Goal: Task Accomplishment & Management: Manage account settings

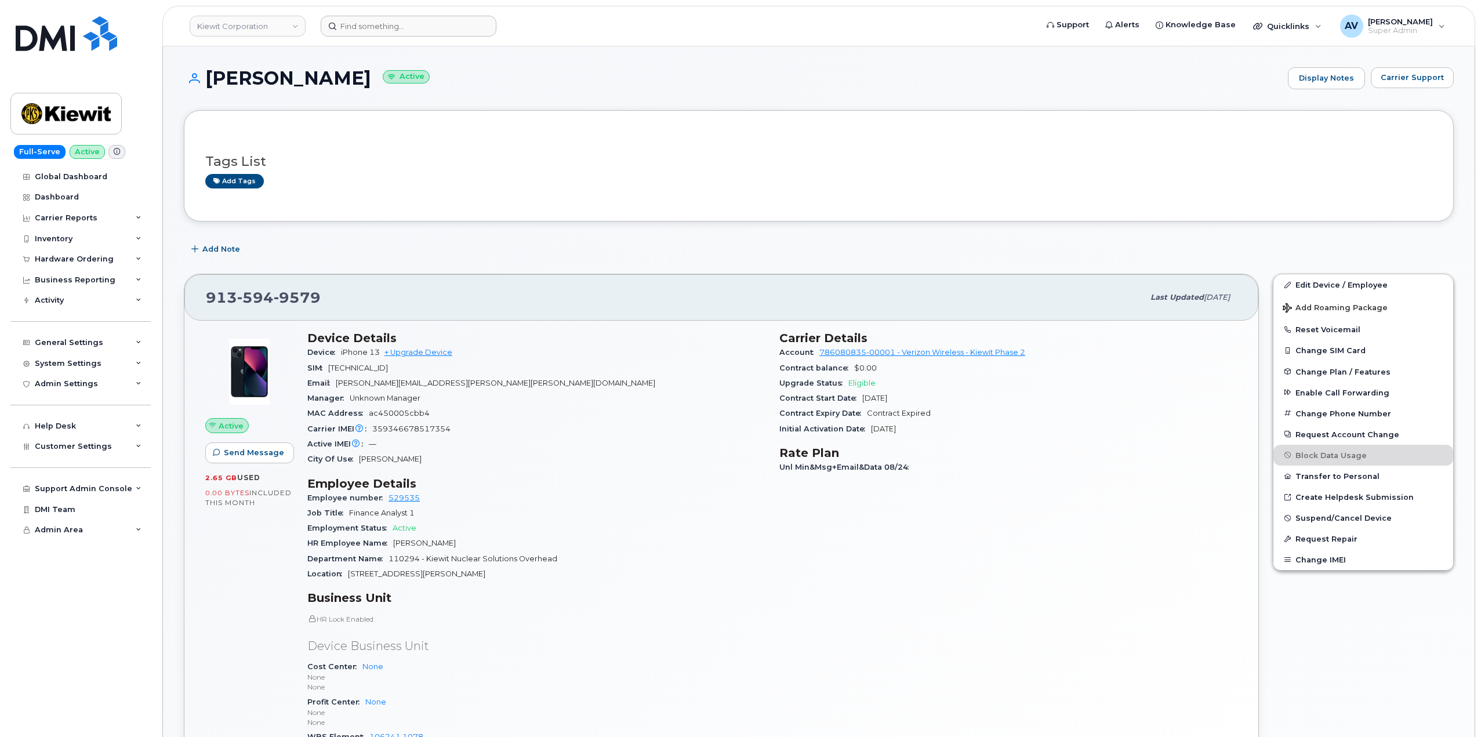
scroll to position [116, 0]
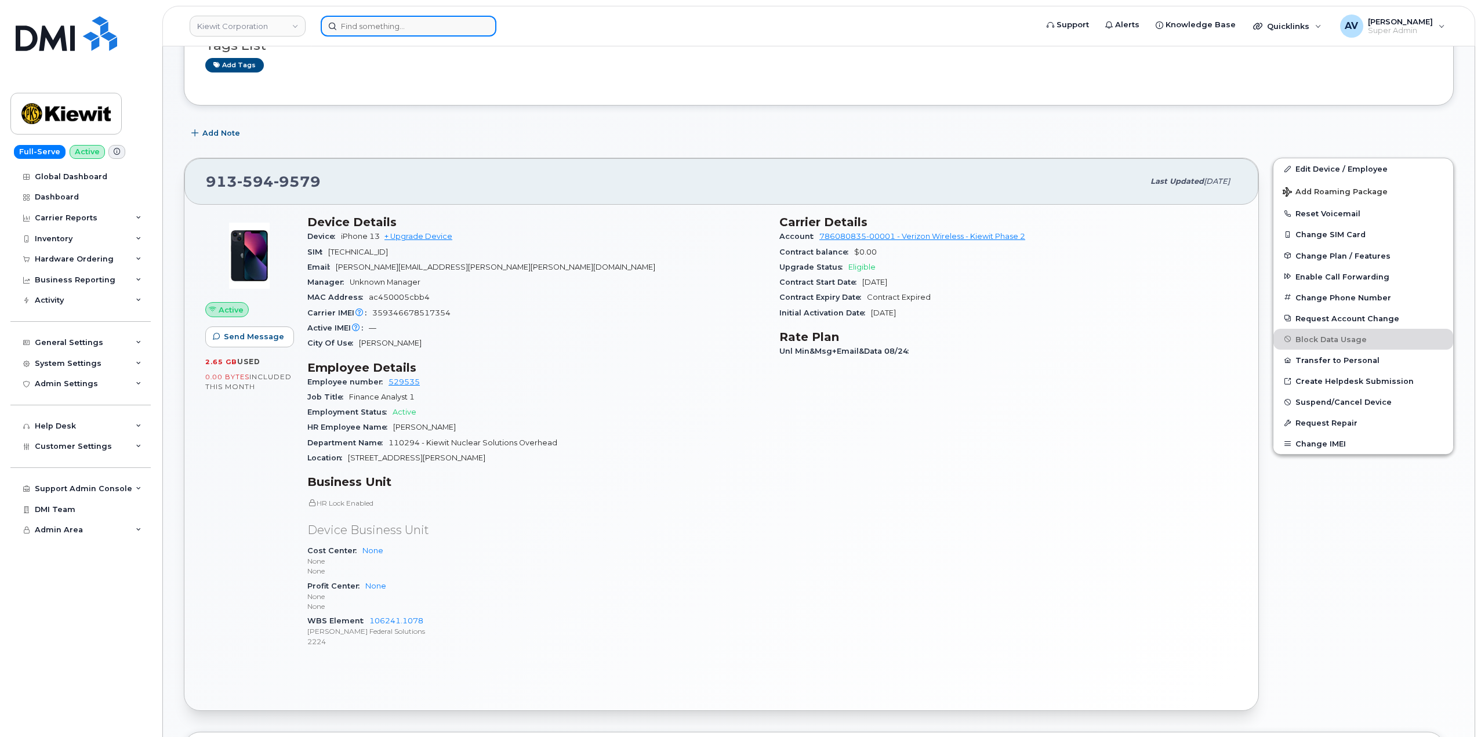
click at [393, 28] on input at bounding box center [409, 26] width 176 height 21
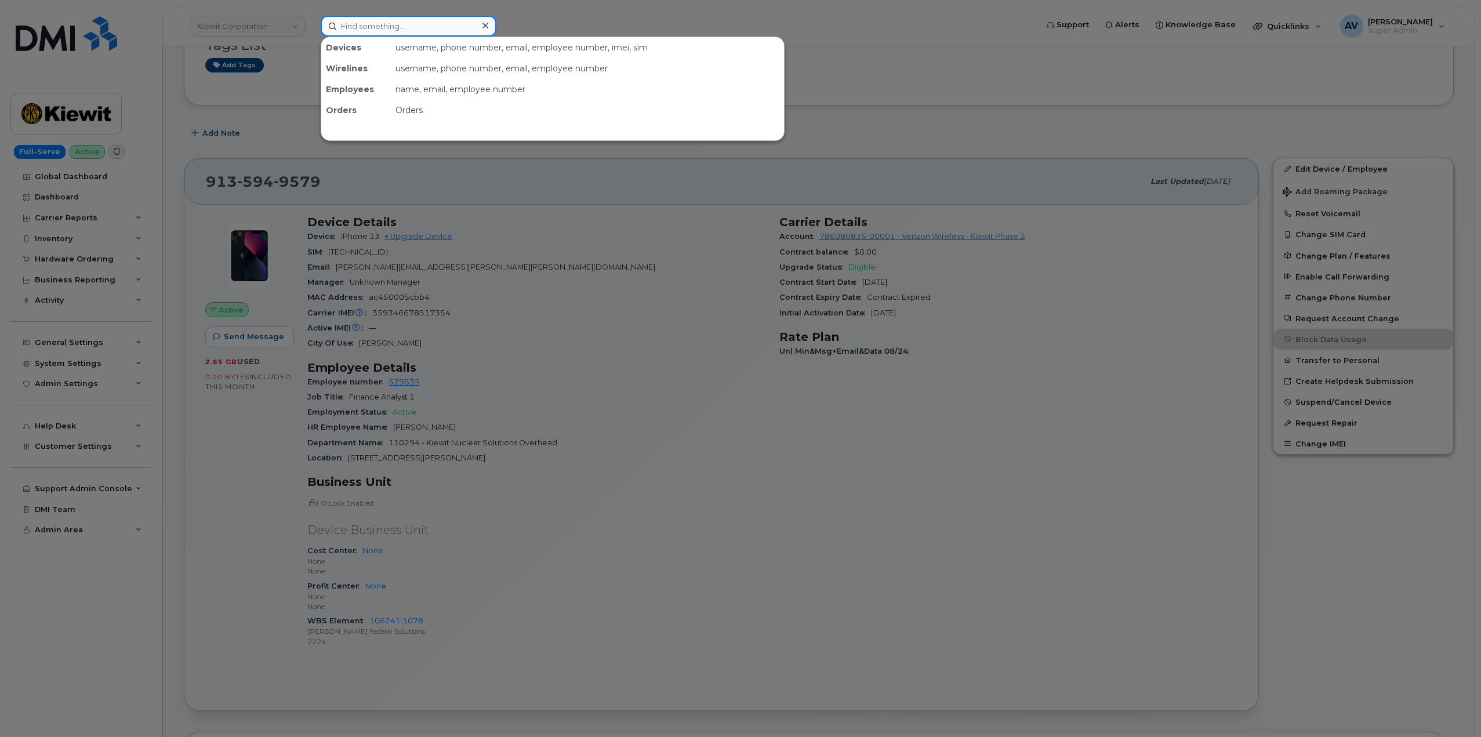
paste input "[PERSON_NAME]"
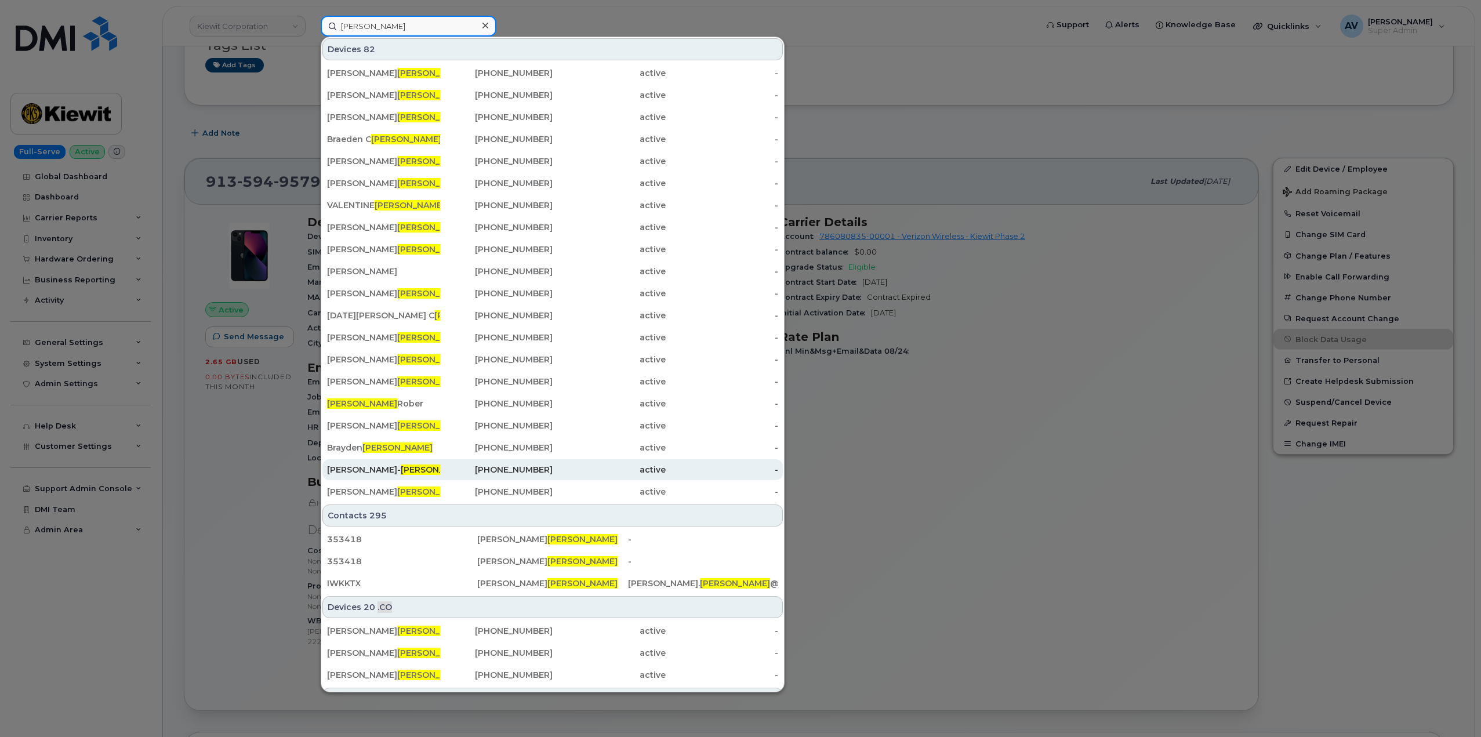
type input "Rowley"
click at [456, 473] on div "732-407-7810" at bounding box center [496, 470] width 113 height 12
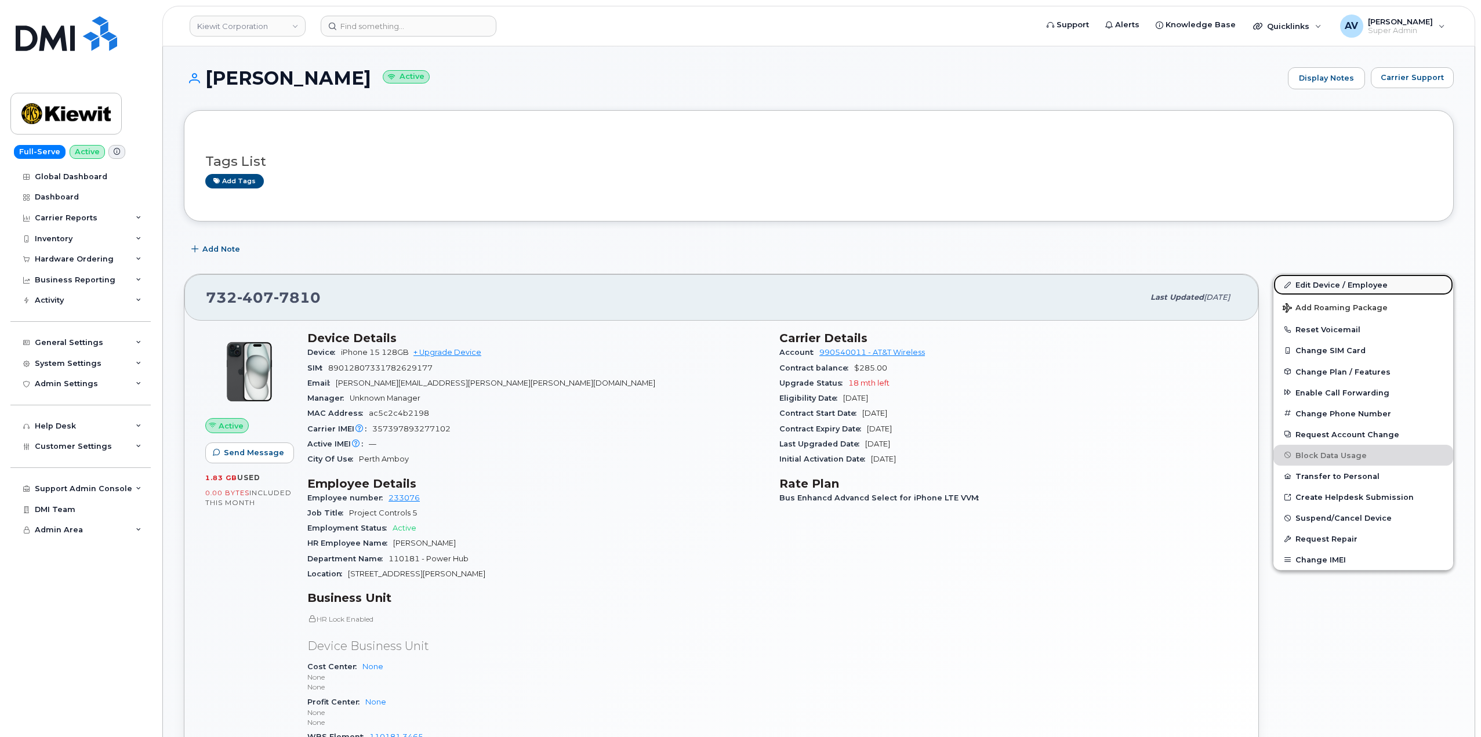
click at [1343, 283] on link "Edit Device / Employee" at bounding box center [1364, 284] width 180 height 21
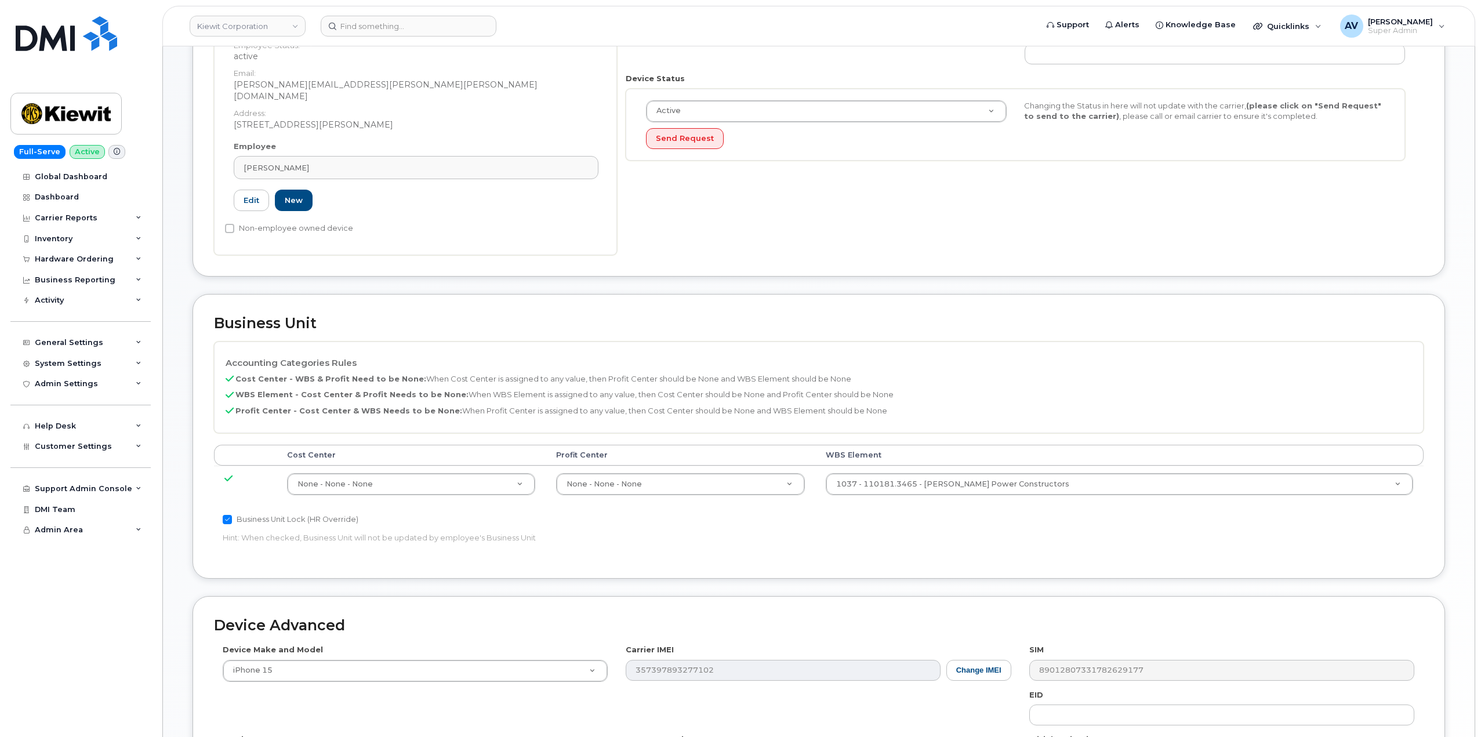
scroll to position [290, 0]
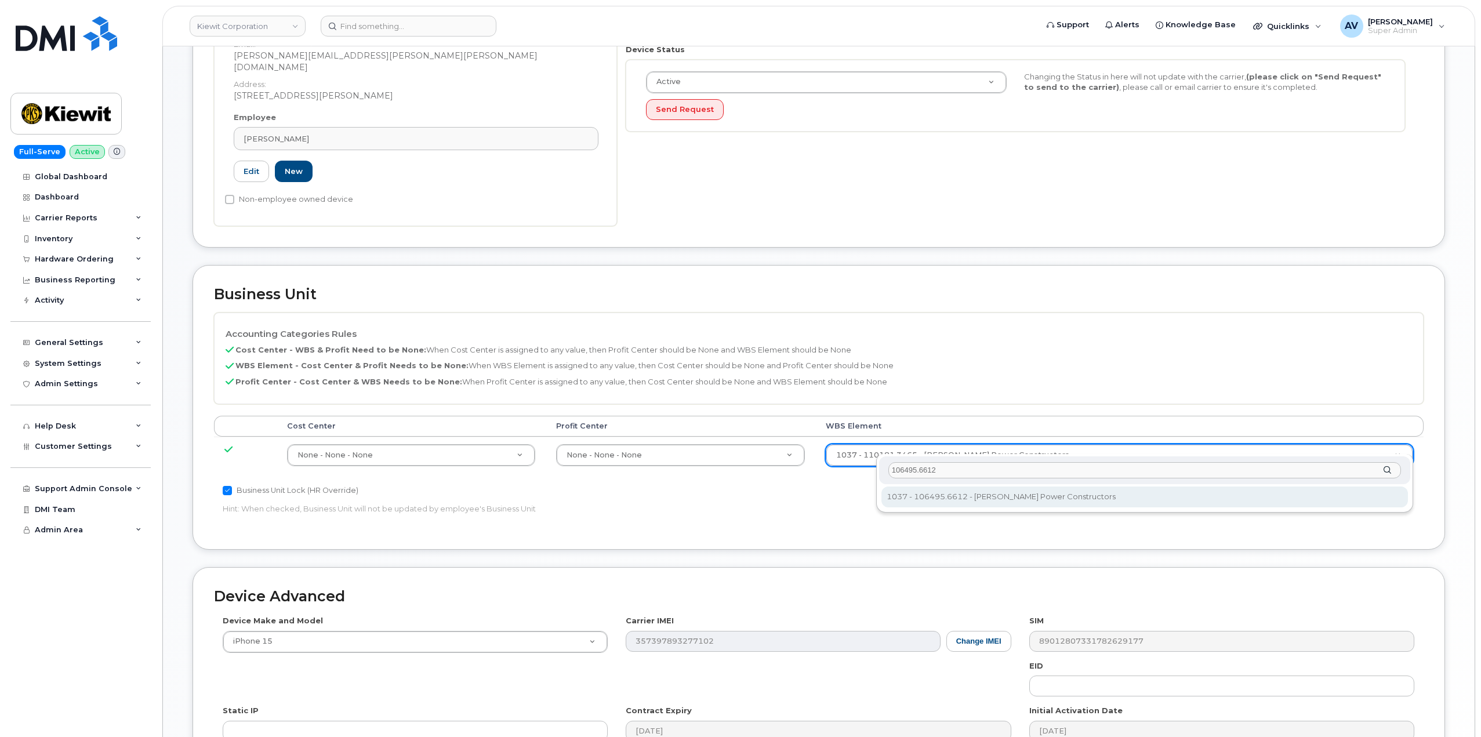
type input "106495.6612"
type input "35834206"
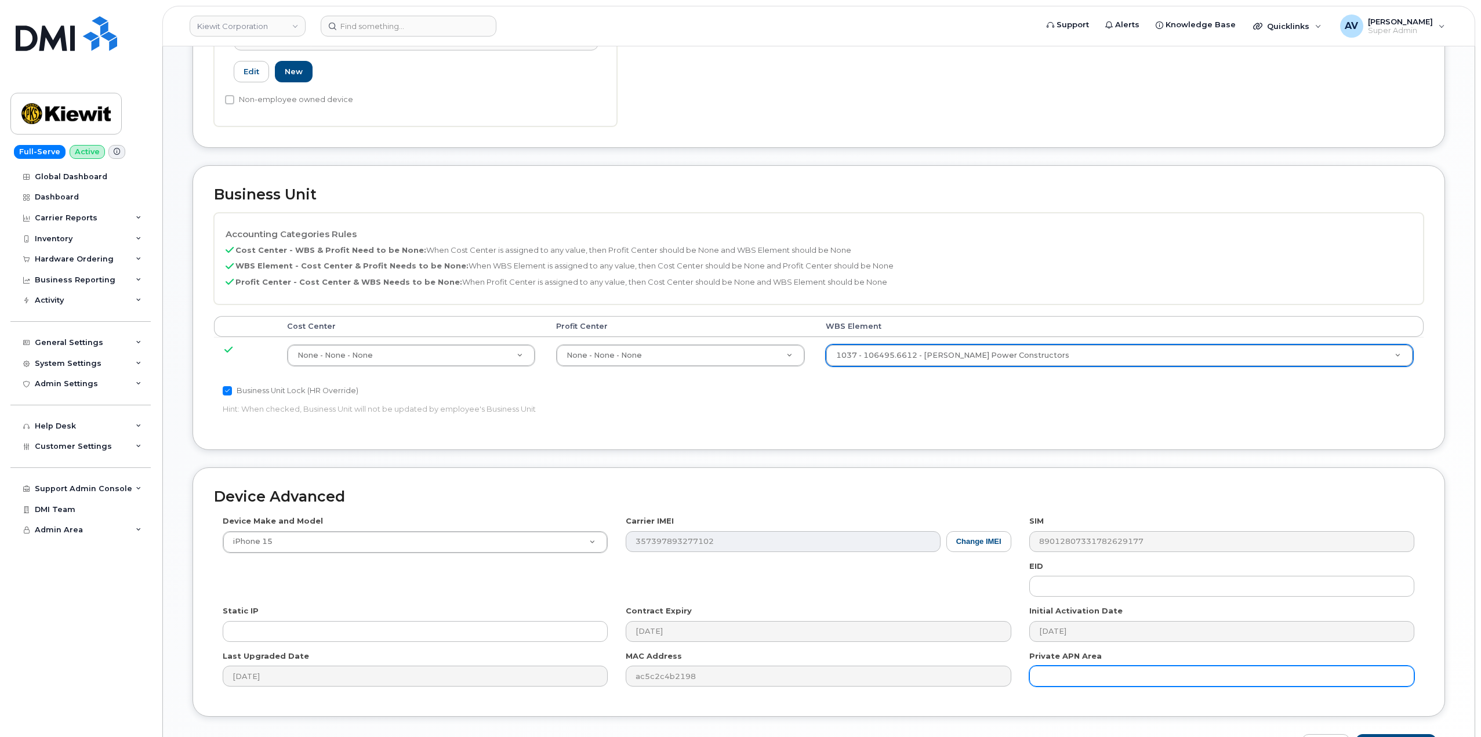
scroll to position [455, 0]
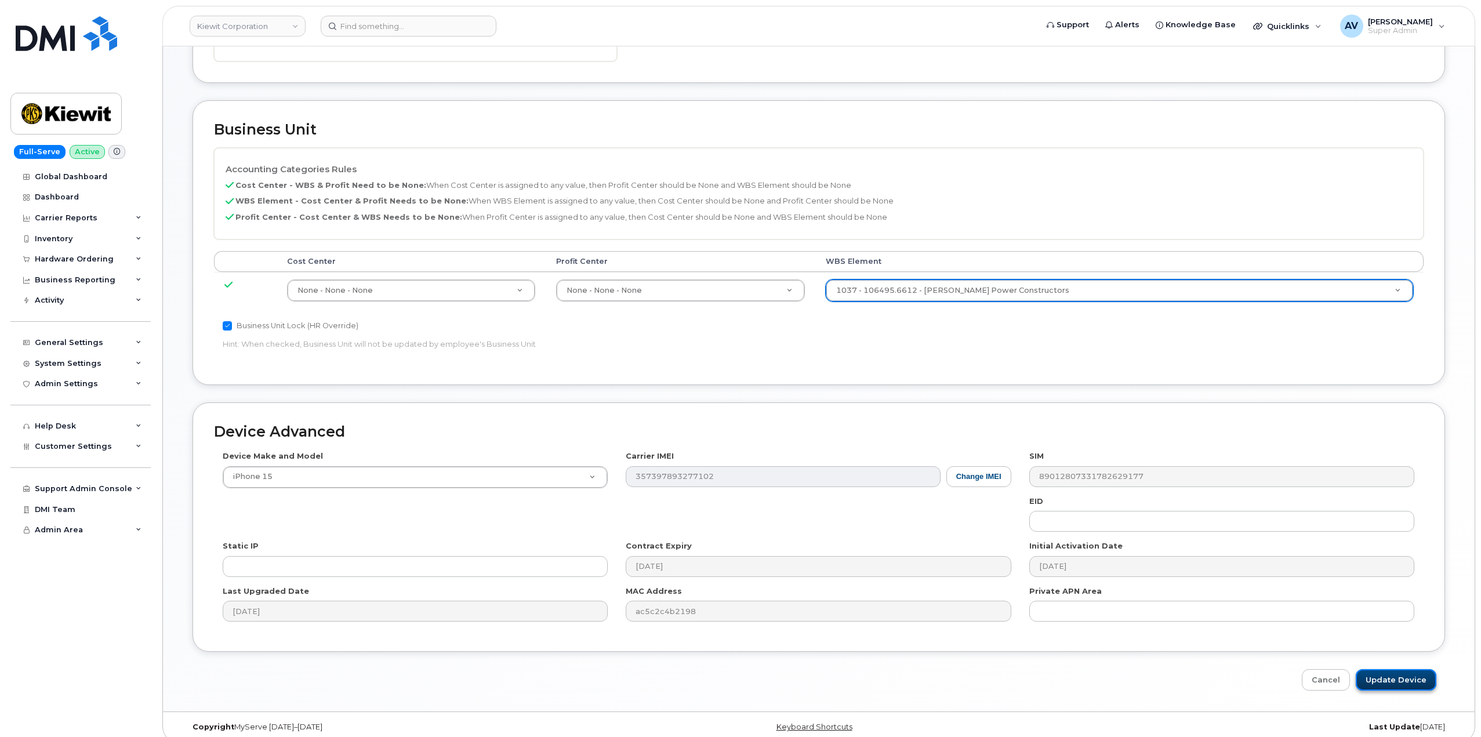
click at [1399, 669] on input "Update Device" at bounding box center [1396, 679] width 81 height 21
type input "Saving..."
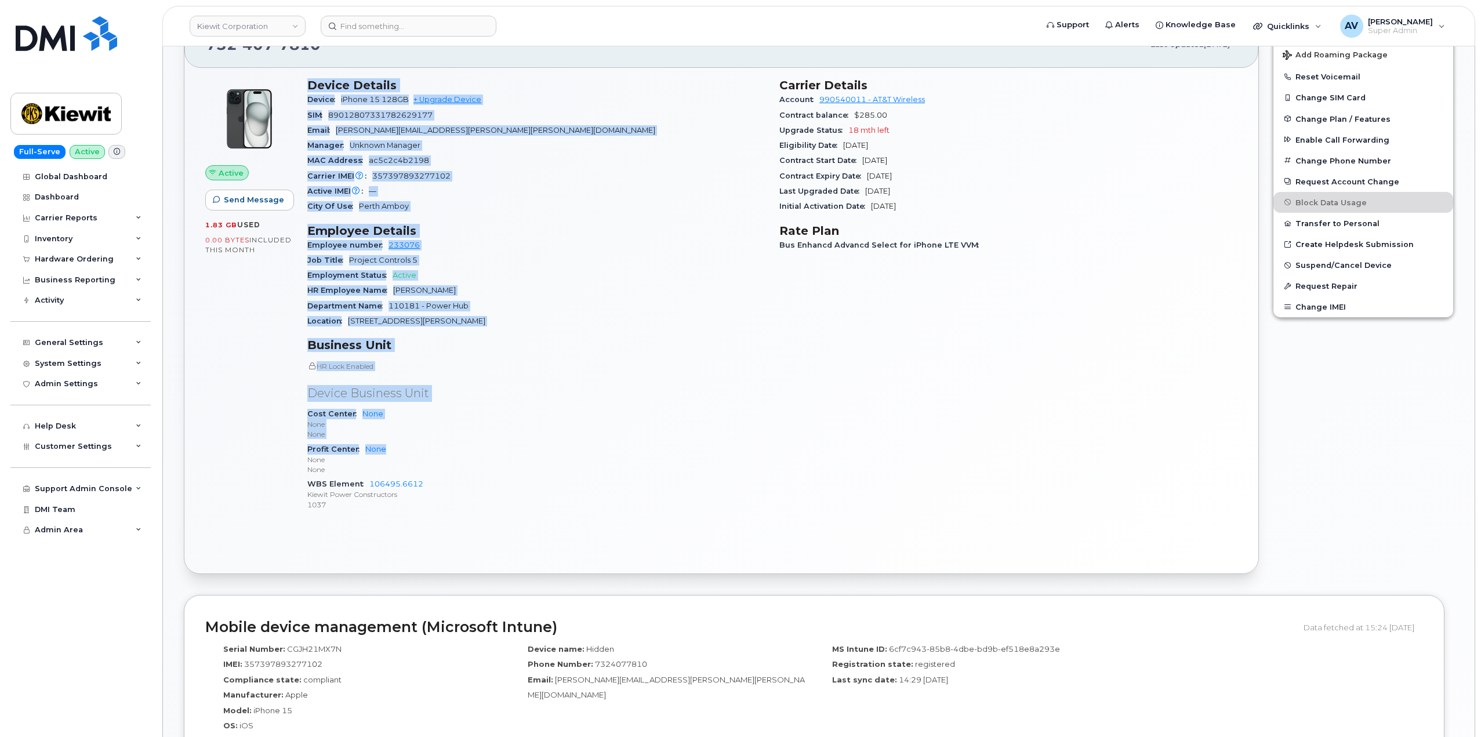
scroll to position [290, 0]
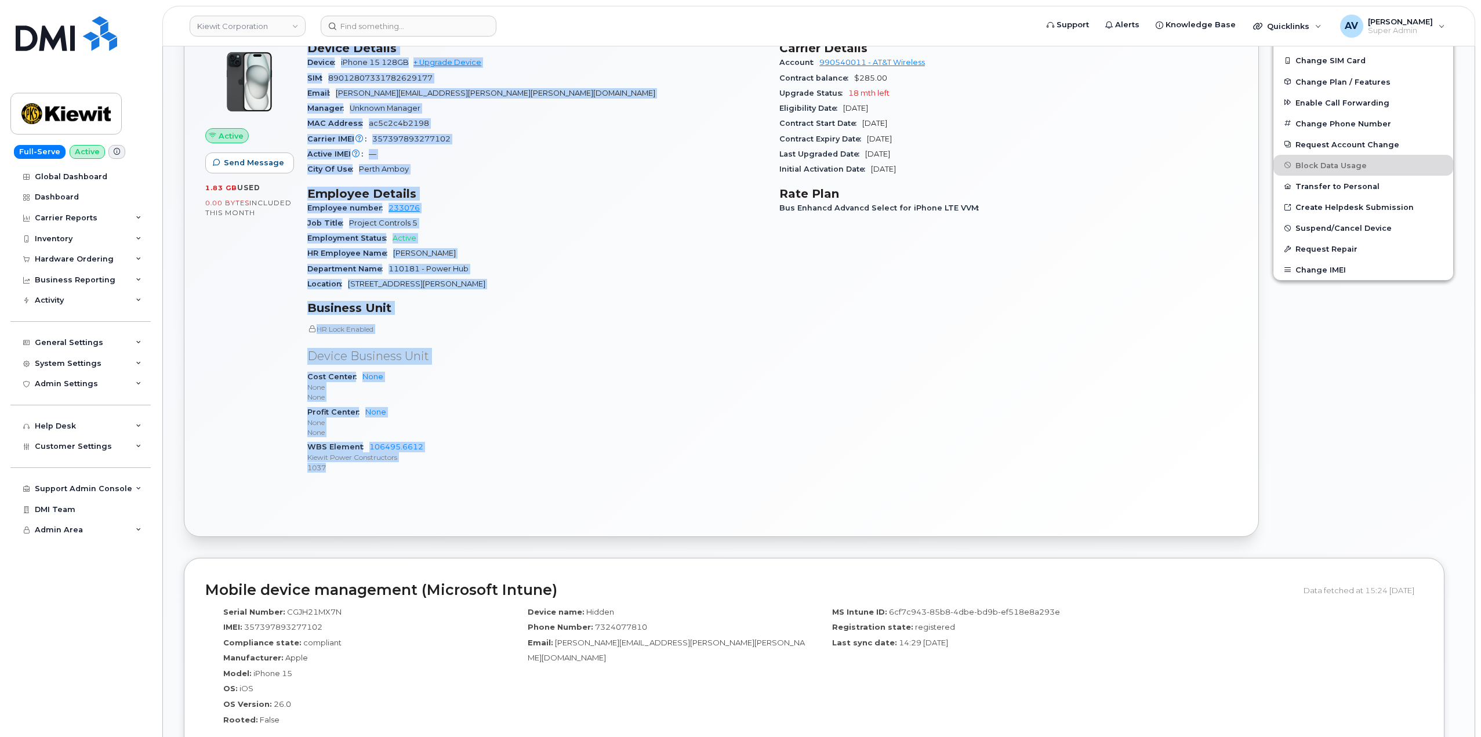
drag, startPoint x: 310, startPoint y: 219, endPoint x: 505, endPoint y: 467, distance: 315.6
click at [505, 467] on div "Device Details Device iPhone 15 128GB + Upgrade Device SIM 89012807331782629177…" at bounding box center [536, 262] width 472 height 456
copy div "Device Details Device iPhone 15 128GB + Upgrade Device SIM 89012807331782629177…"
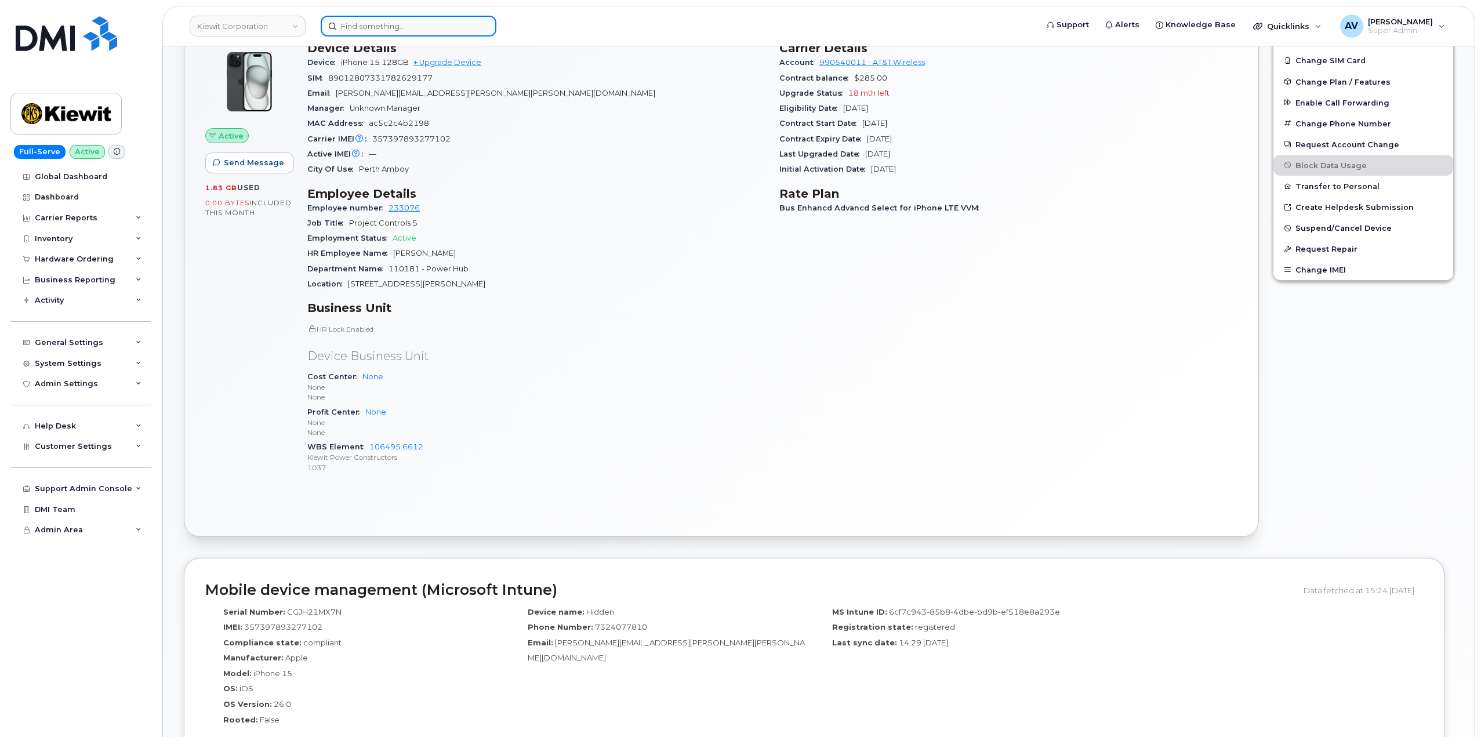
click at [396, 20] on input at bounding box center [409, 26] width 176 height 21
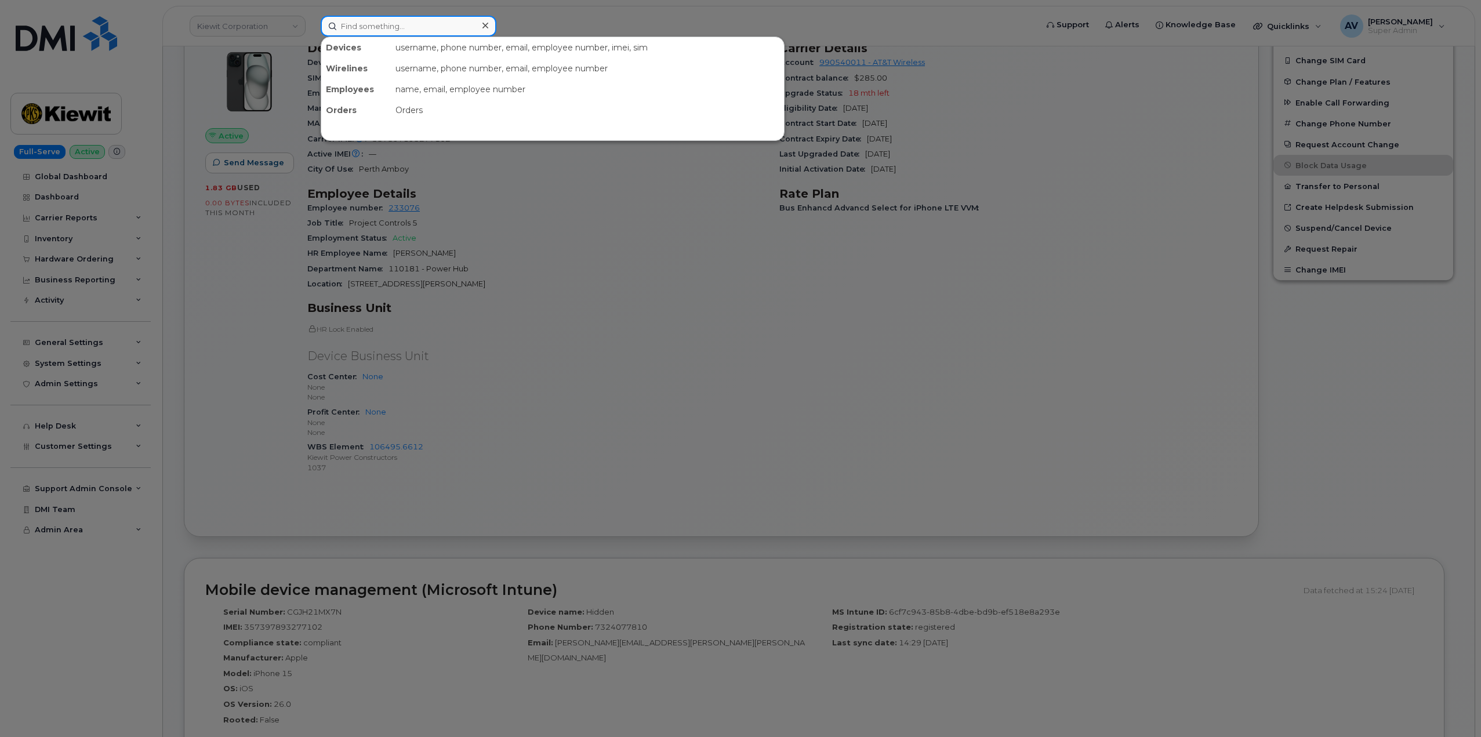
paste input "Alexander Koth"
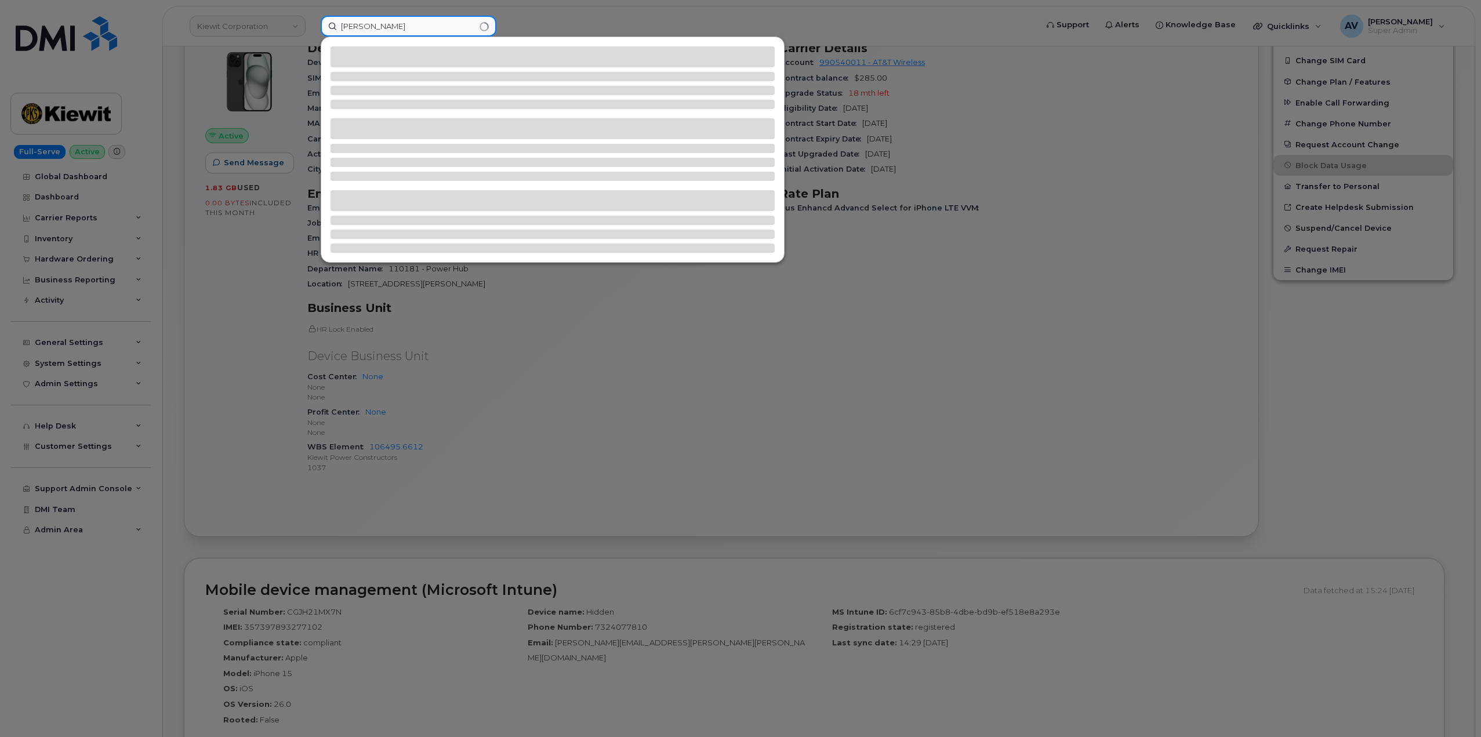
type input "Alexander Koth"
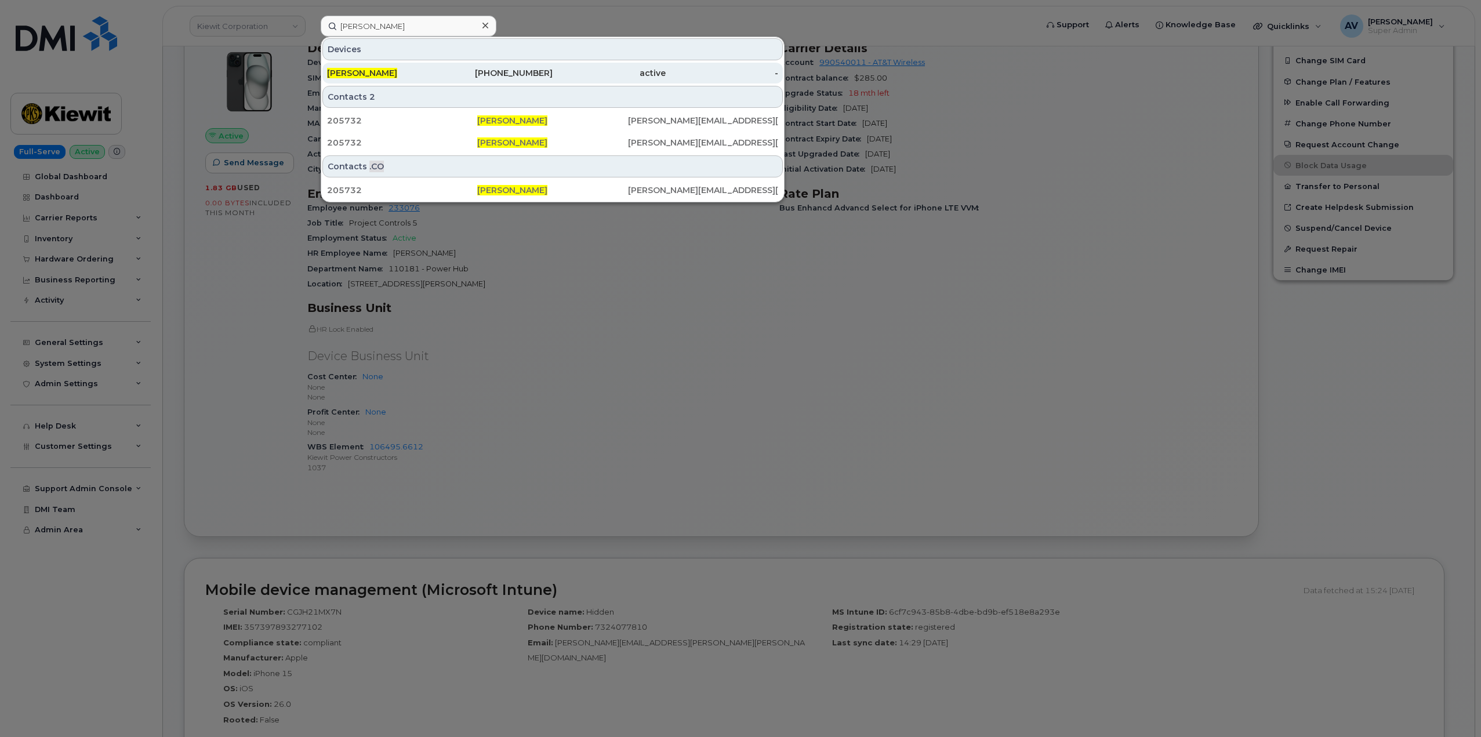
click at [505, 71] on div "319-899-0320" at bounding box center [496, 73] width 113 height 12
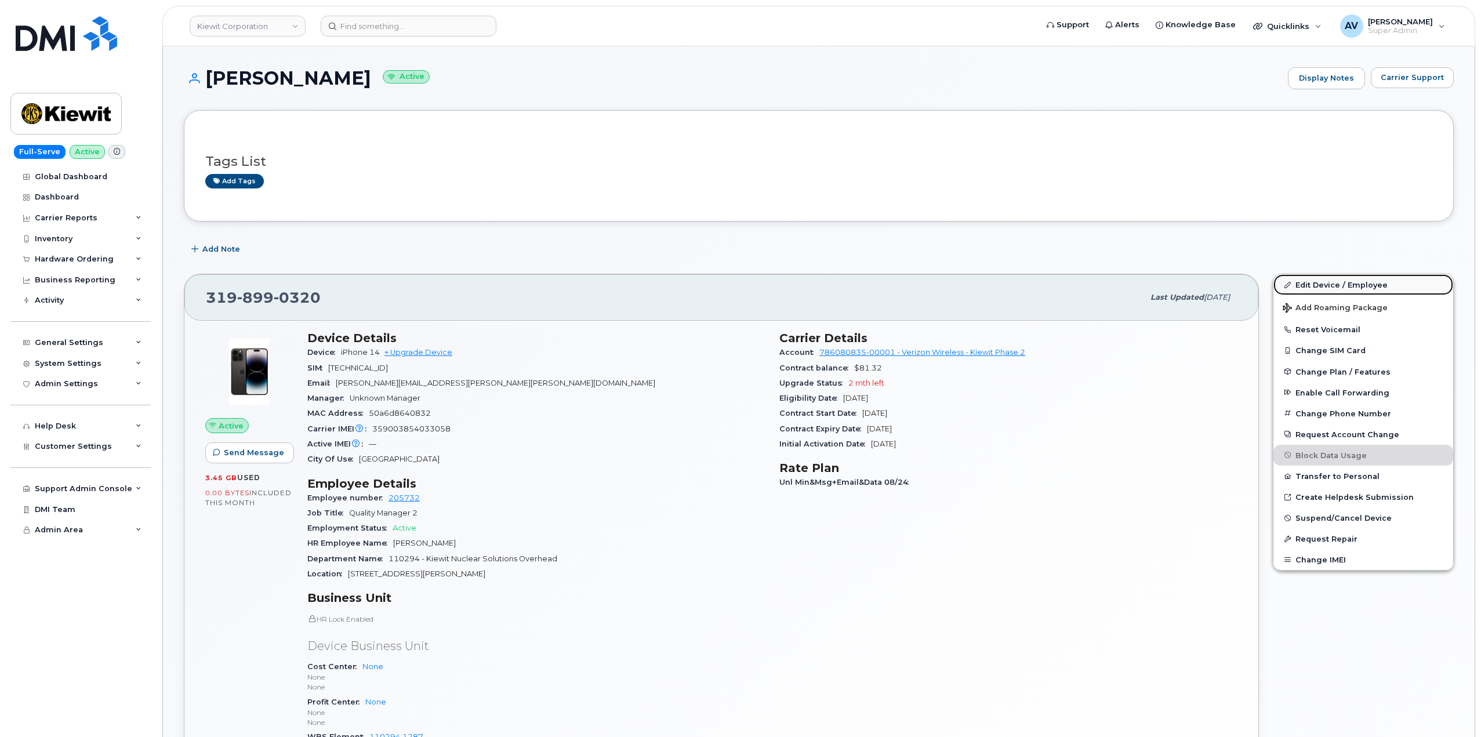
click at [1313, 282] on link "Edit Device / Employee" at bounding box center [1364, 284] width 180 height 21
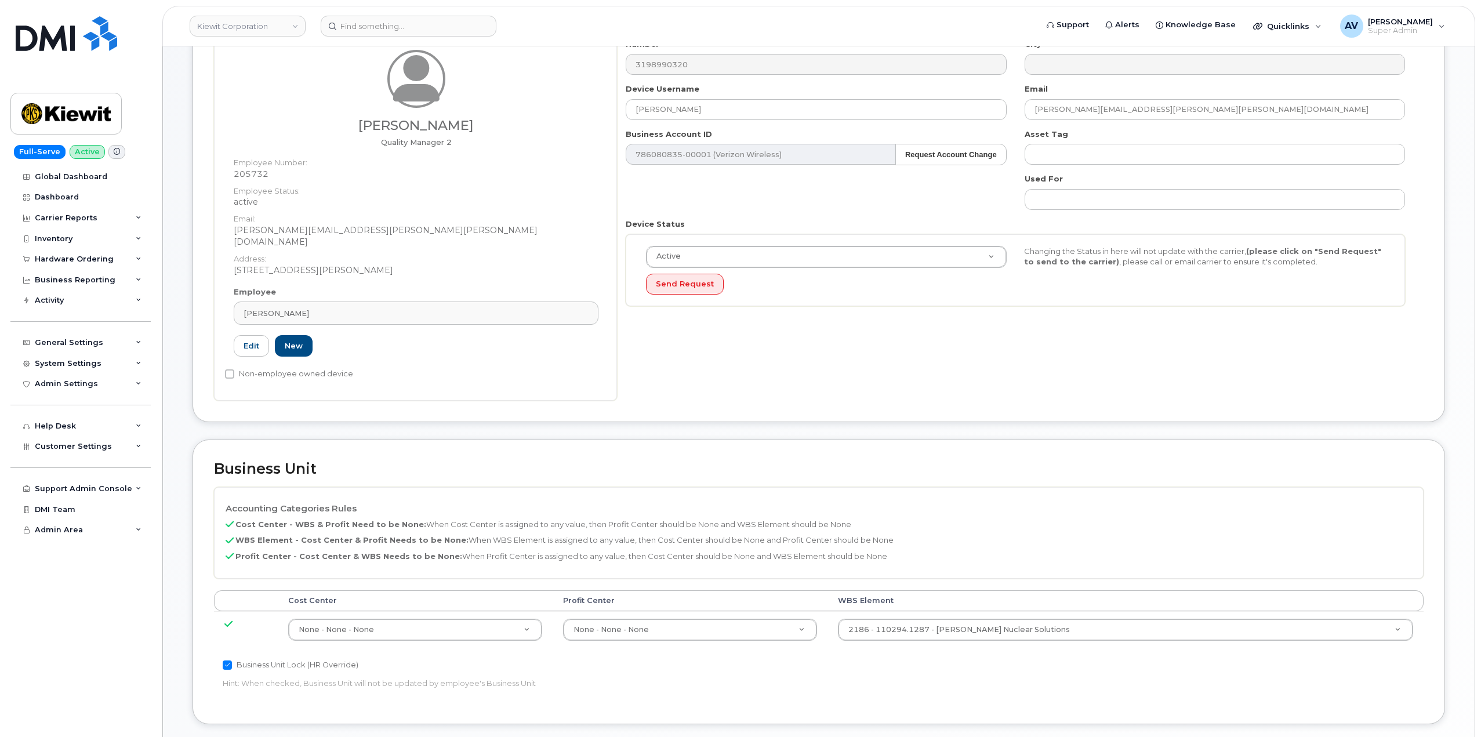
scroll to position [290, 0]
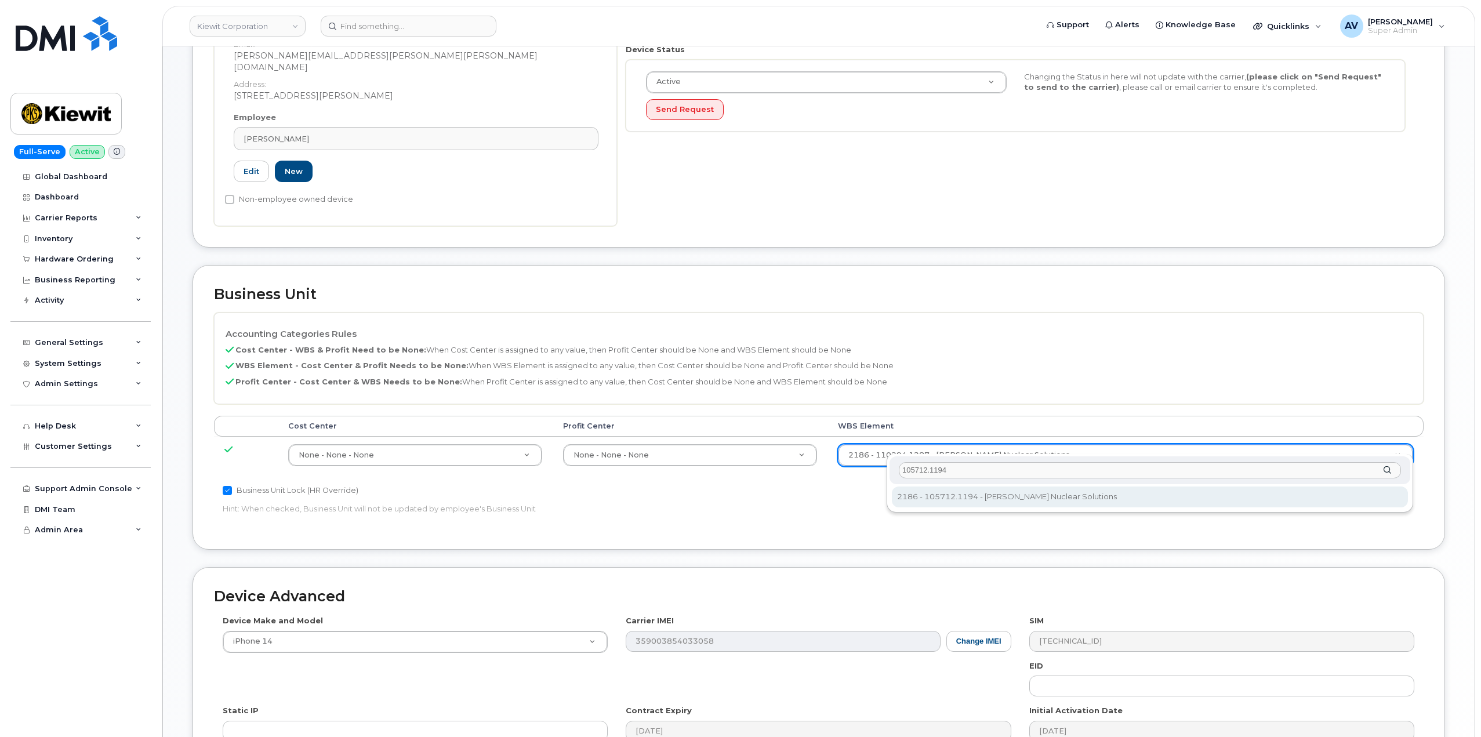
type input "105712.1194"
type input "36019353"
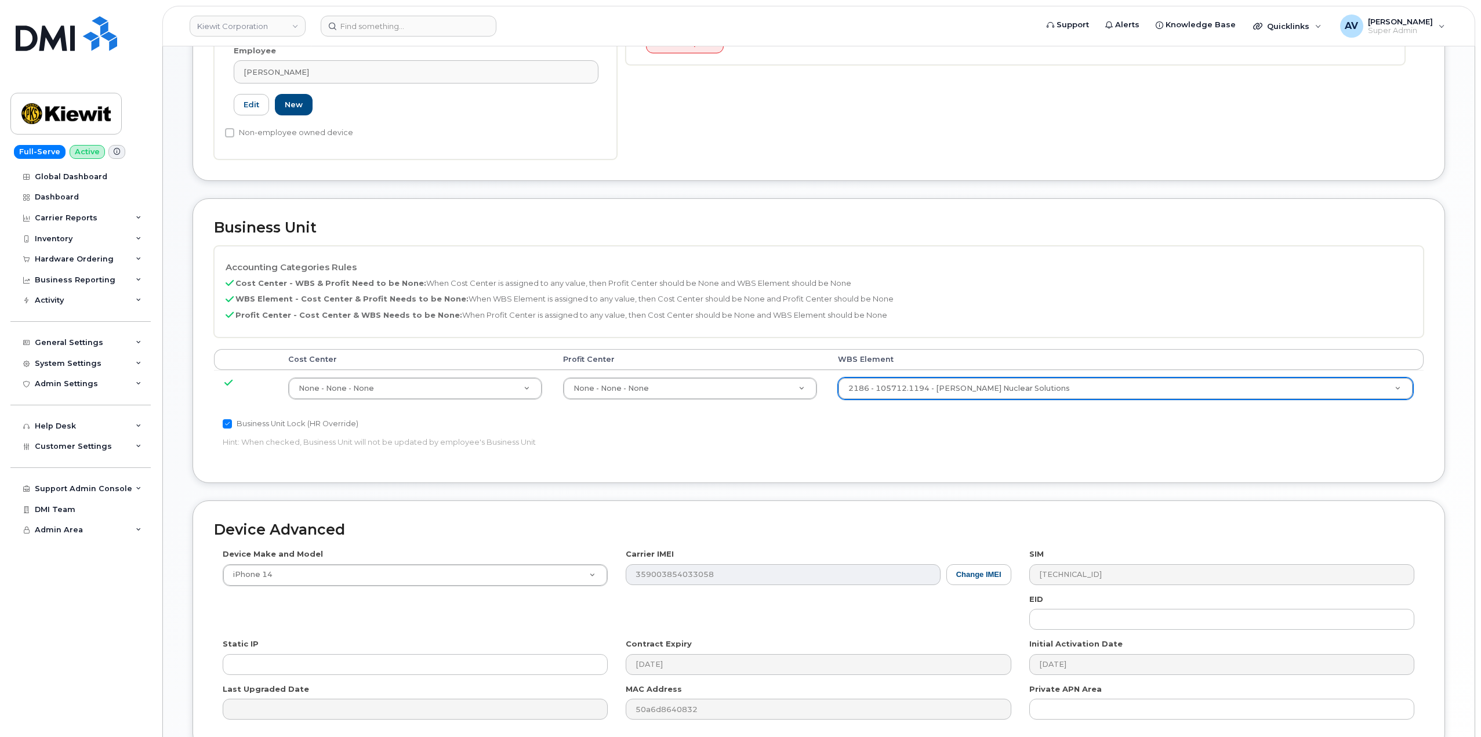
scroll to position [455, 0]
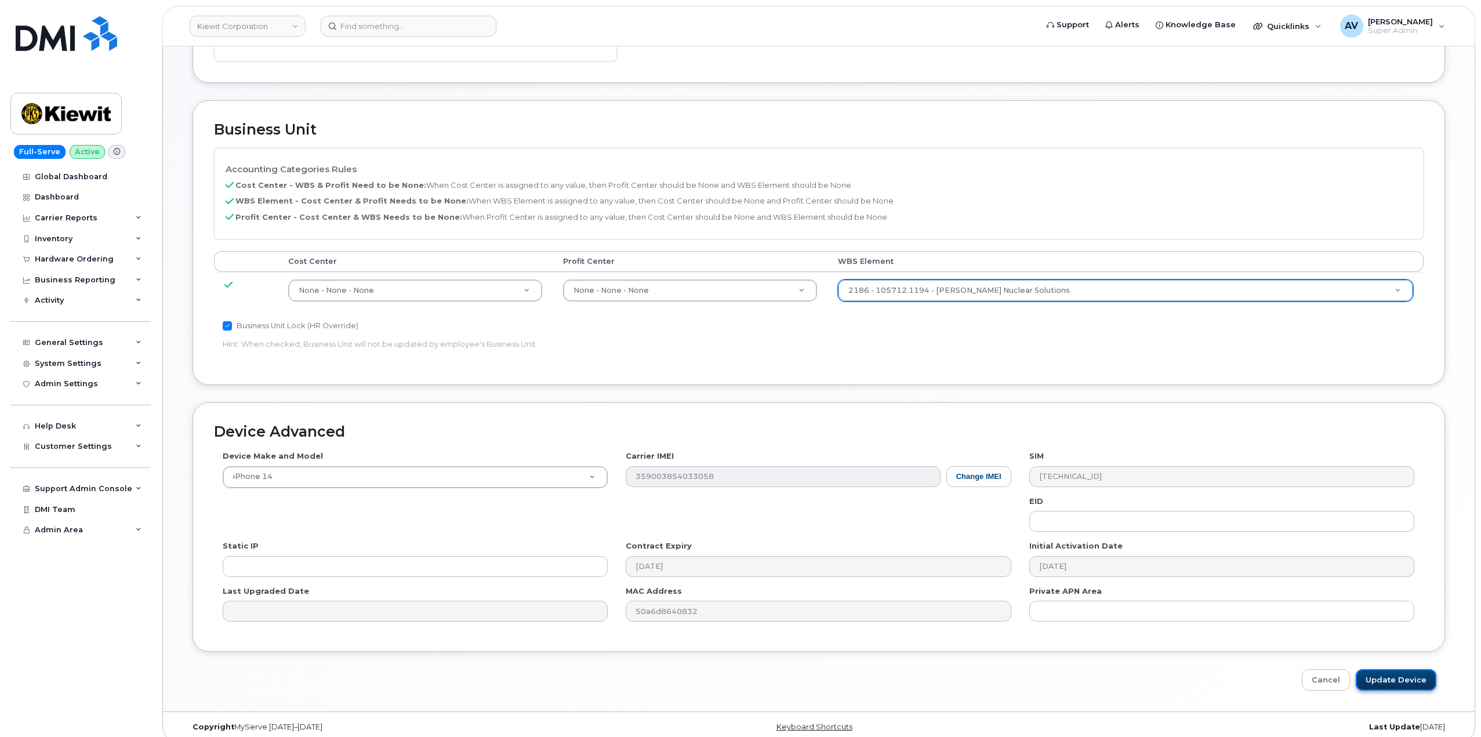
click at [1394, 669] on input "Update Device" at bounding box center [1396, 679] width 81 height 21
type input "Saving..."
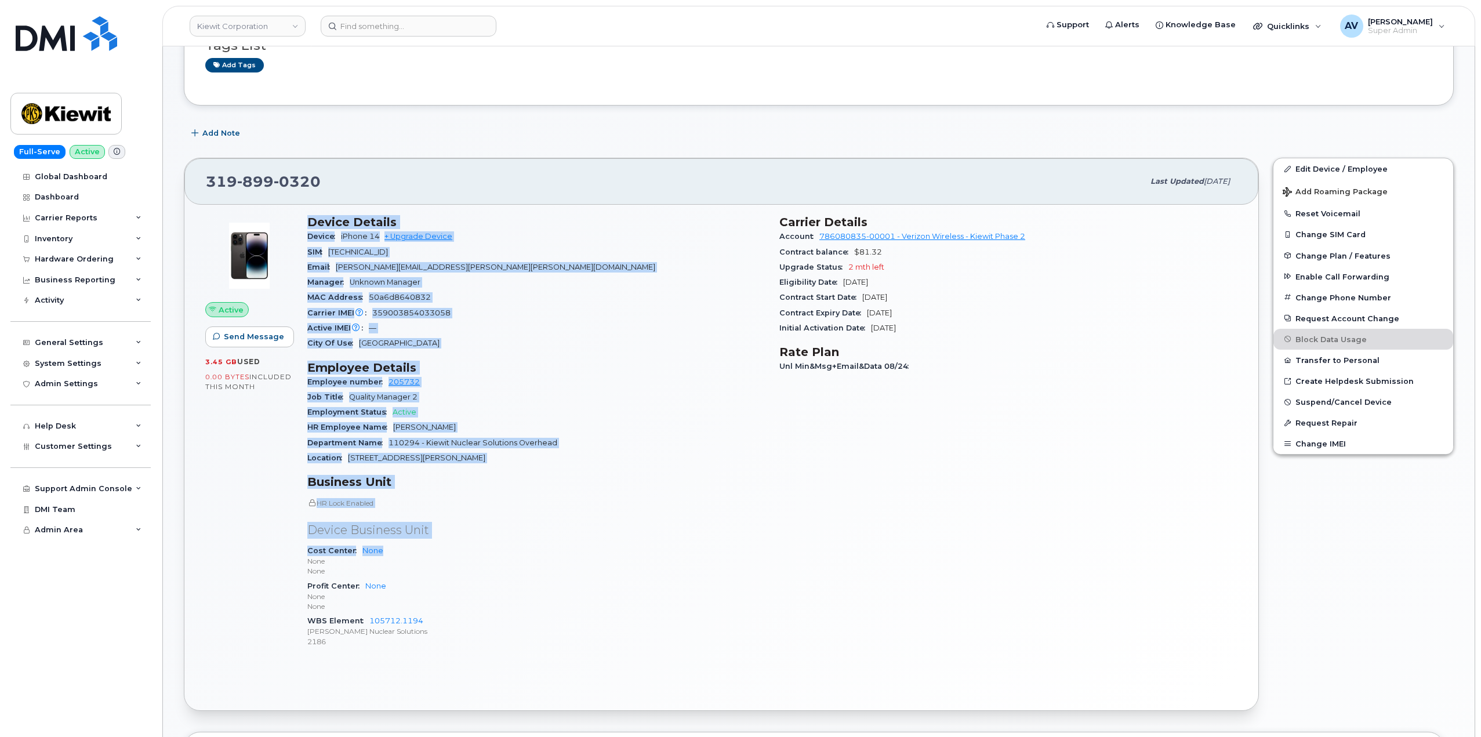
scroll to position [232, 0]
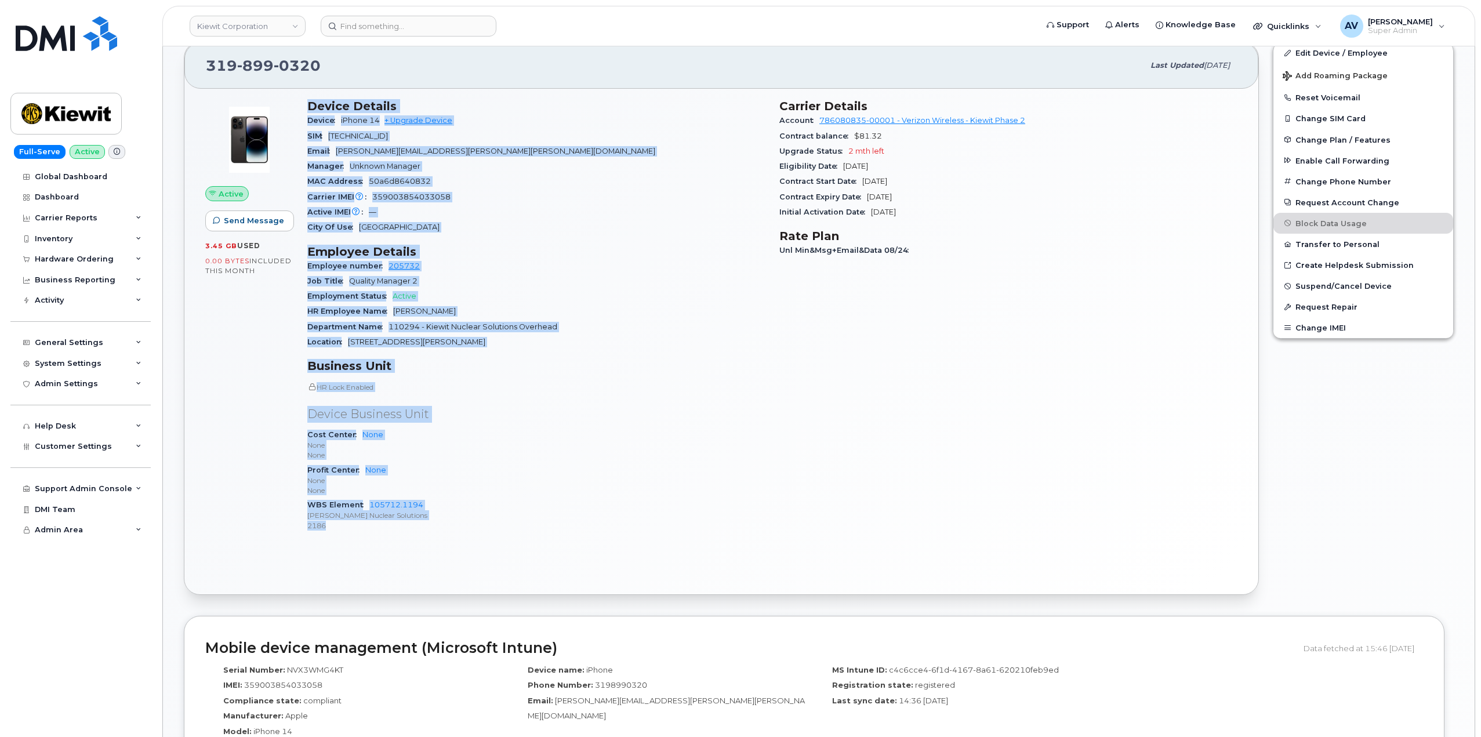
drag, startPoint x: 306, startPoint y: 335, endPoint x: 535, endPoint y: 561, distance: 321.1
click at [535, 561] on div "Active Send Message 3.45 GB  used 0.00 Bytes  included this month Device Detail…" at bounding box center [721, 341] width 1074 height 505
copy div "Device Details Device iPhone 14 + Upgrade Device SIM 89148000010153707724 Email…"
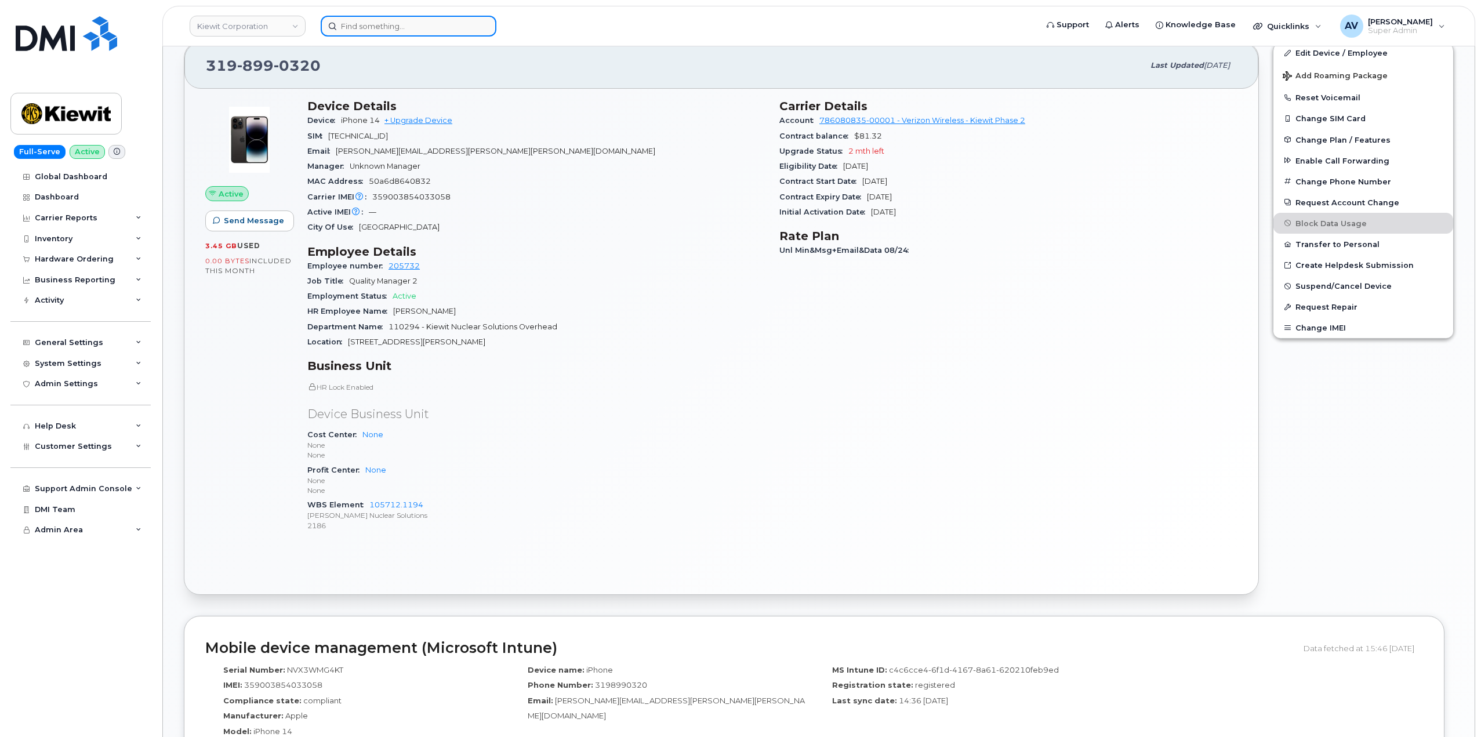
click at [386, 23] on input at bounding box center [409, 26] width 176 height 21
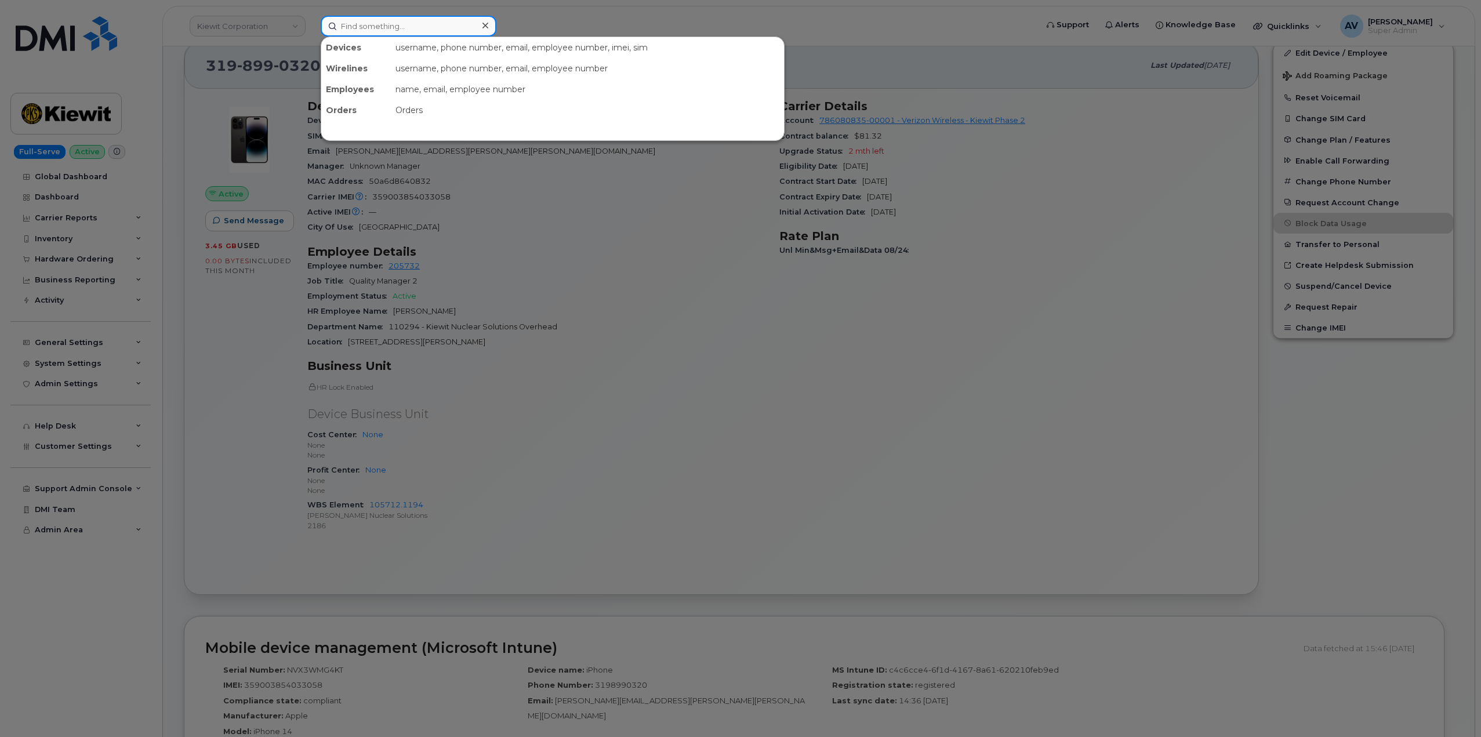
paste input "Dominic Dipaolo"
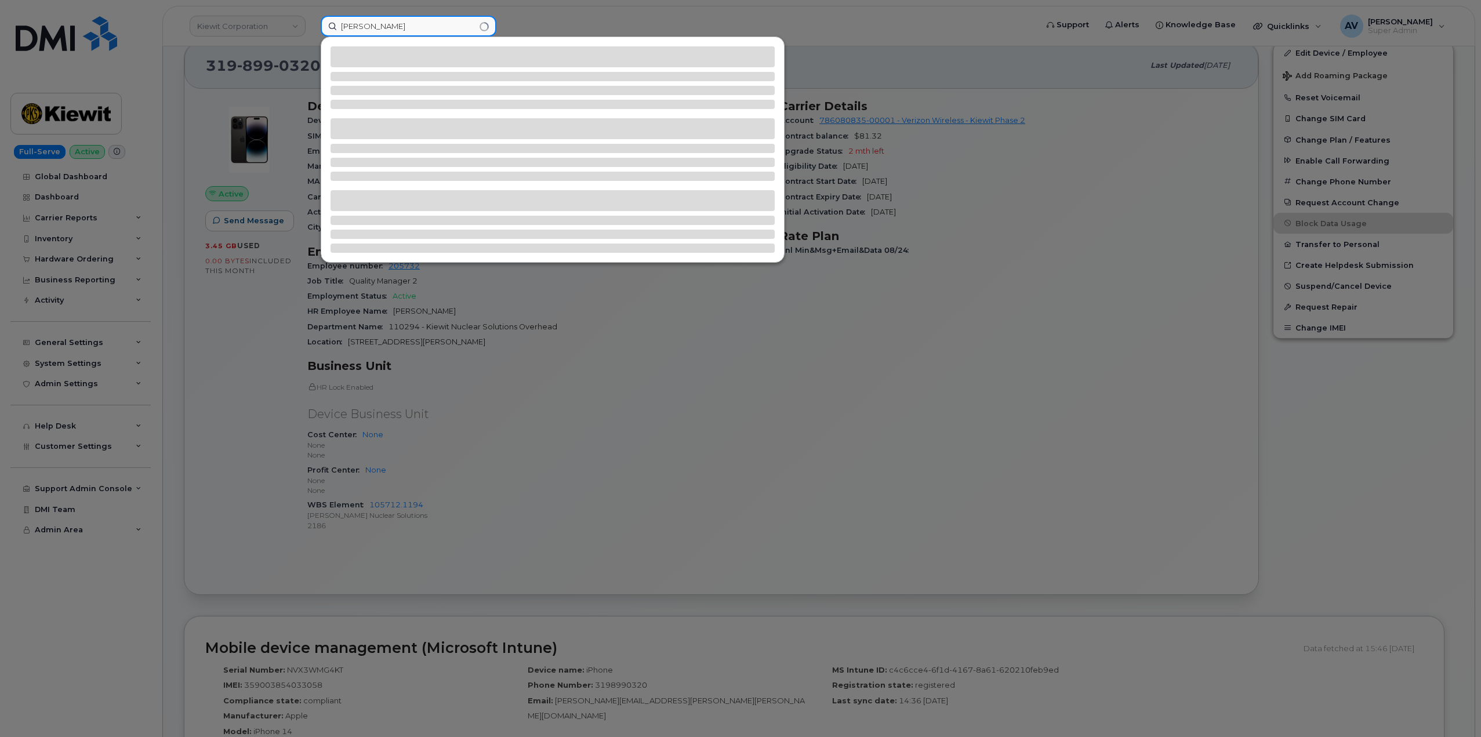
type input "Dominic Dipaolo"
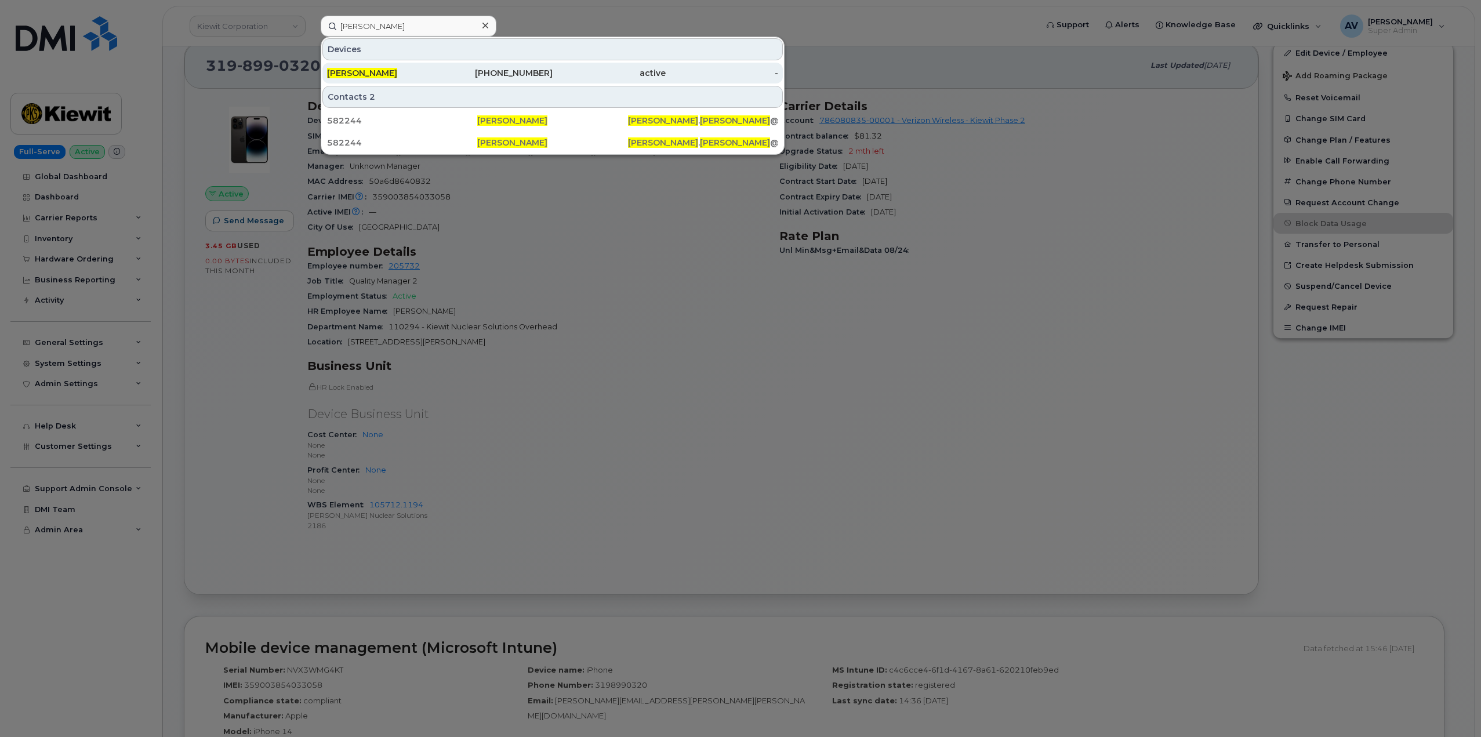
click at [596, 77] on div "active" at bounding box center [609, 73] width 113 height 12
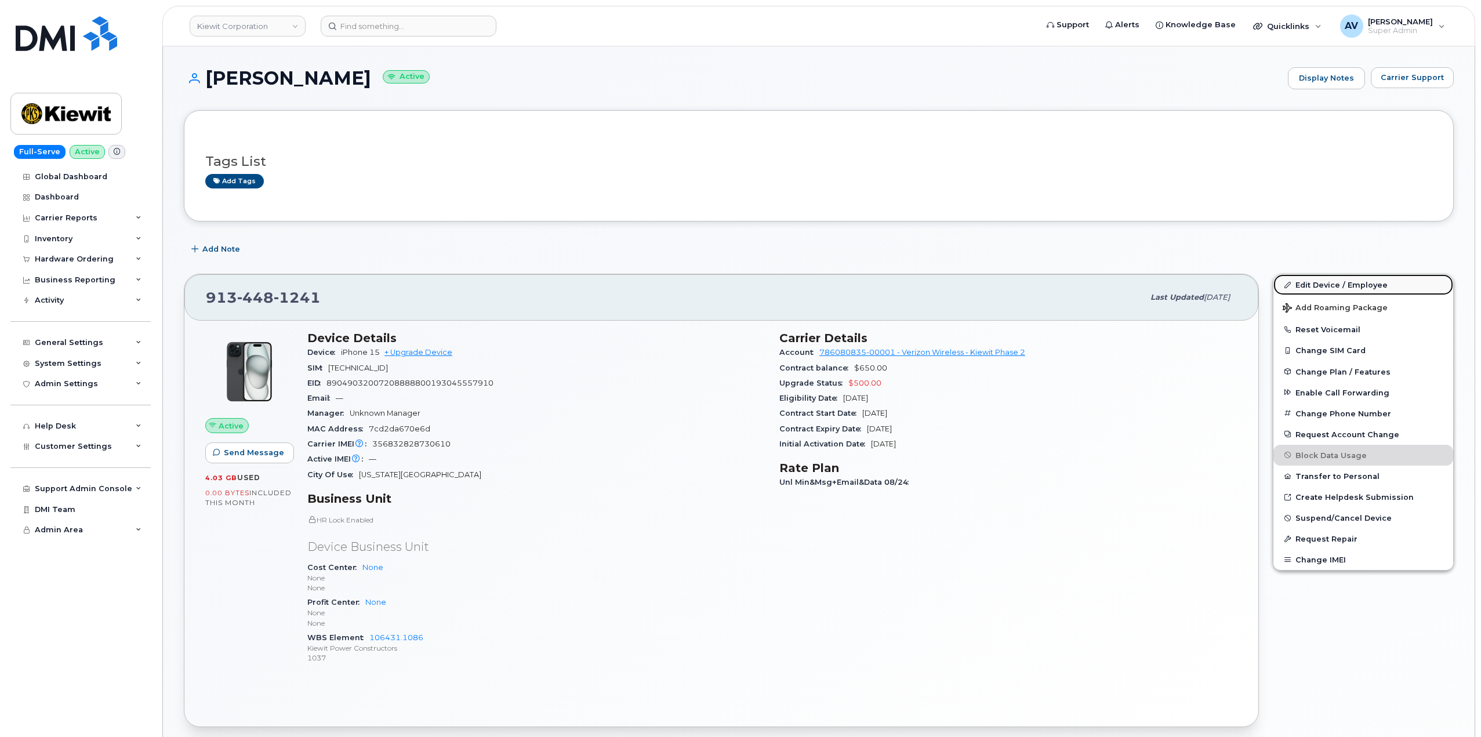
click at [1326, 281] on link "Edit Device / Employee" at bounding box center [1364, 284] width 180 height 21
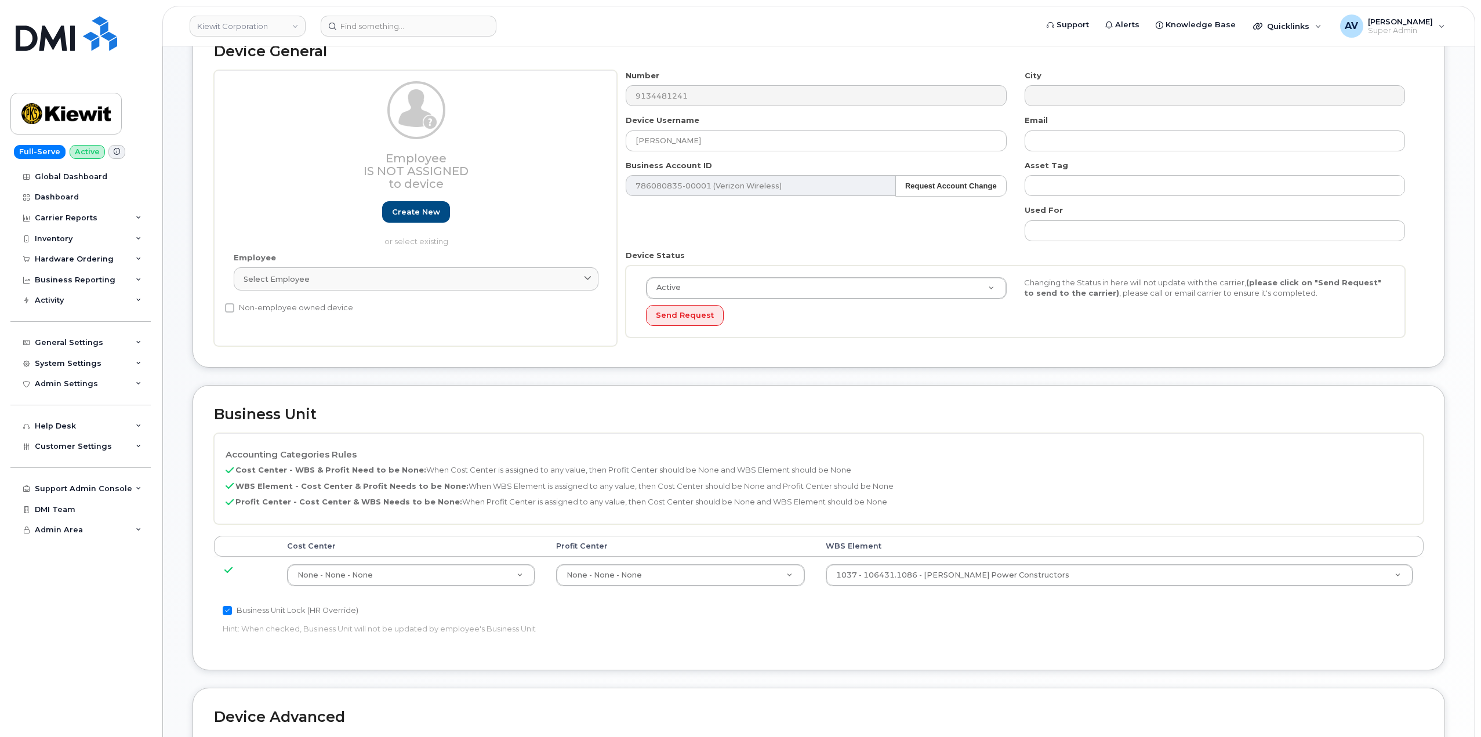
scroll to position [232, 0]
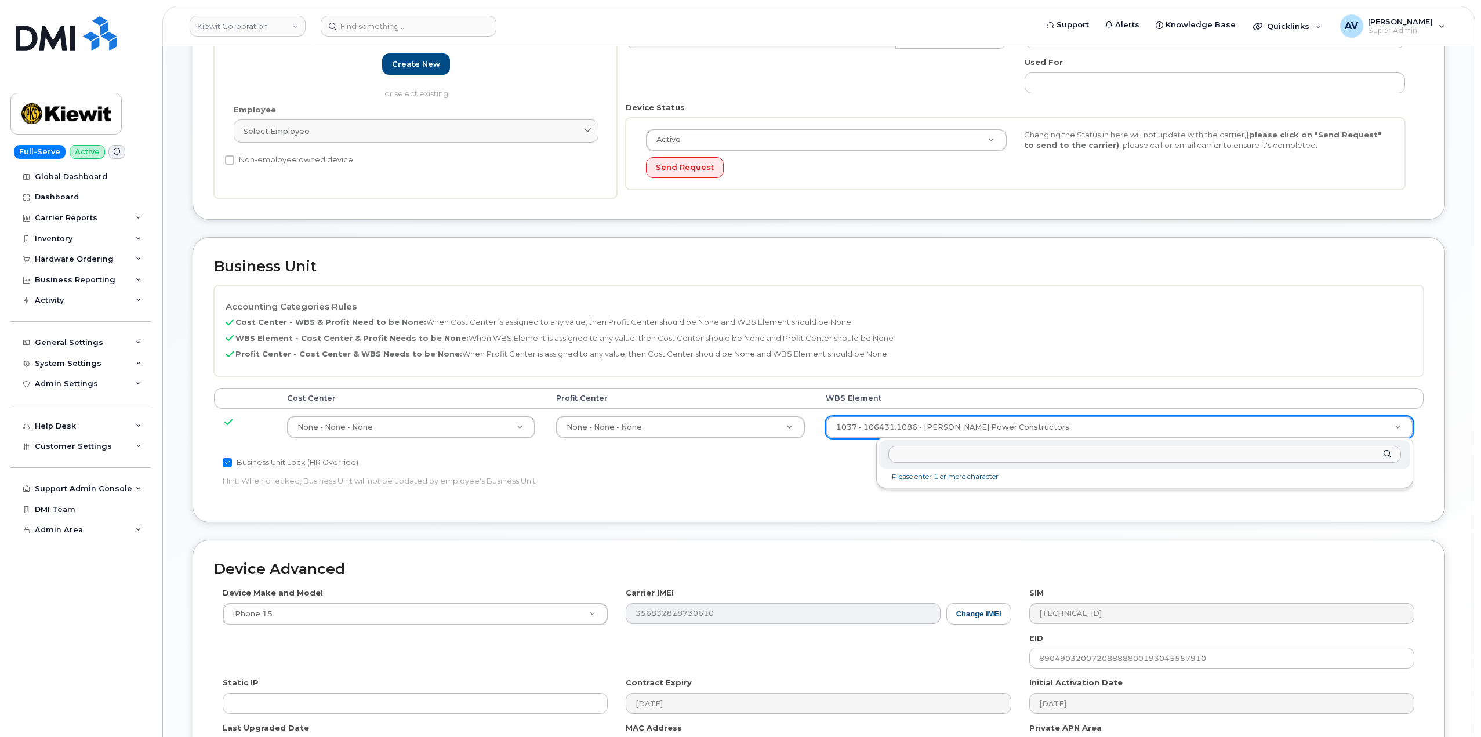
click at [1010, 454] on input "text" at bounding box center [1144, 454] width 513 height 17
type input "106495.6612"
type input "35834206"
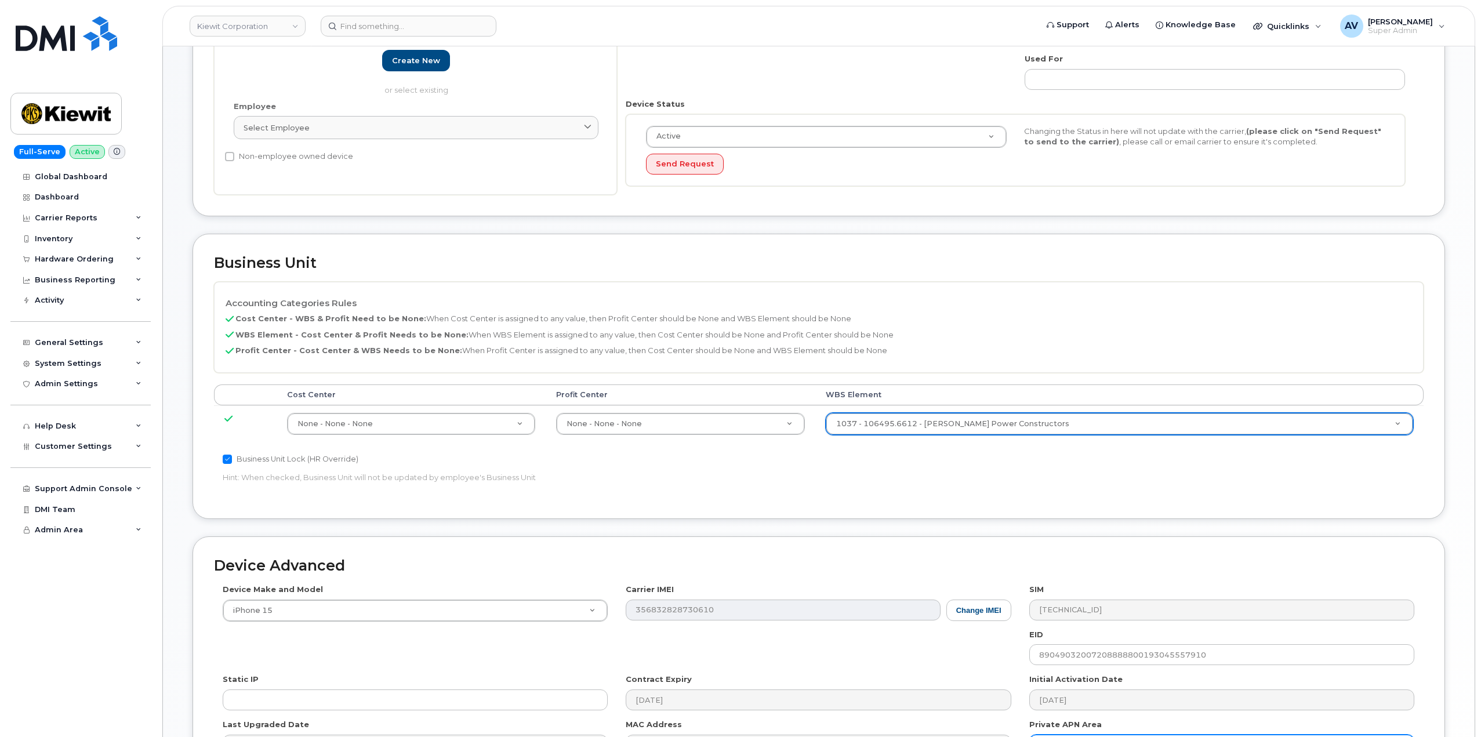
scroll to position [380, 0]
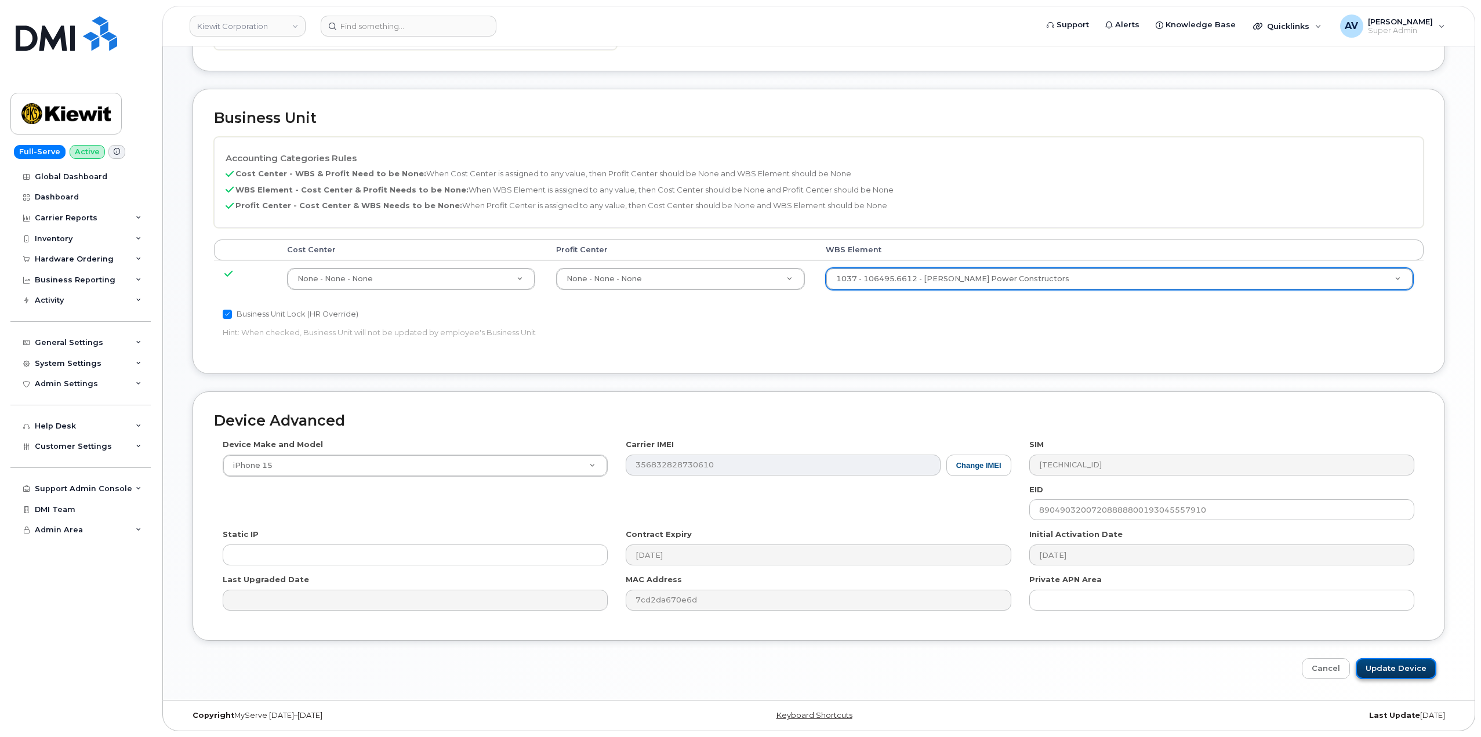
click at [1398, 669] on input "Update Device" at bounding box center [1396, 668] width 81 height 21
type input "Saving..."
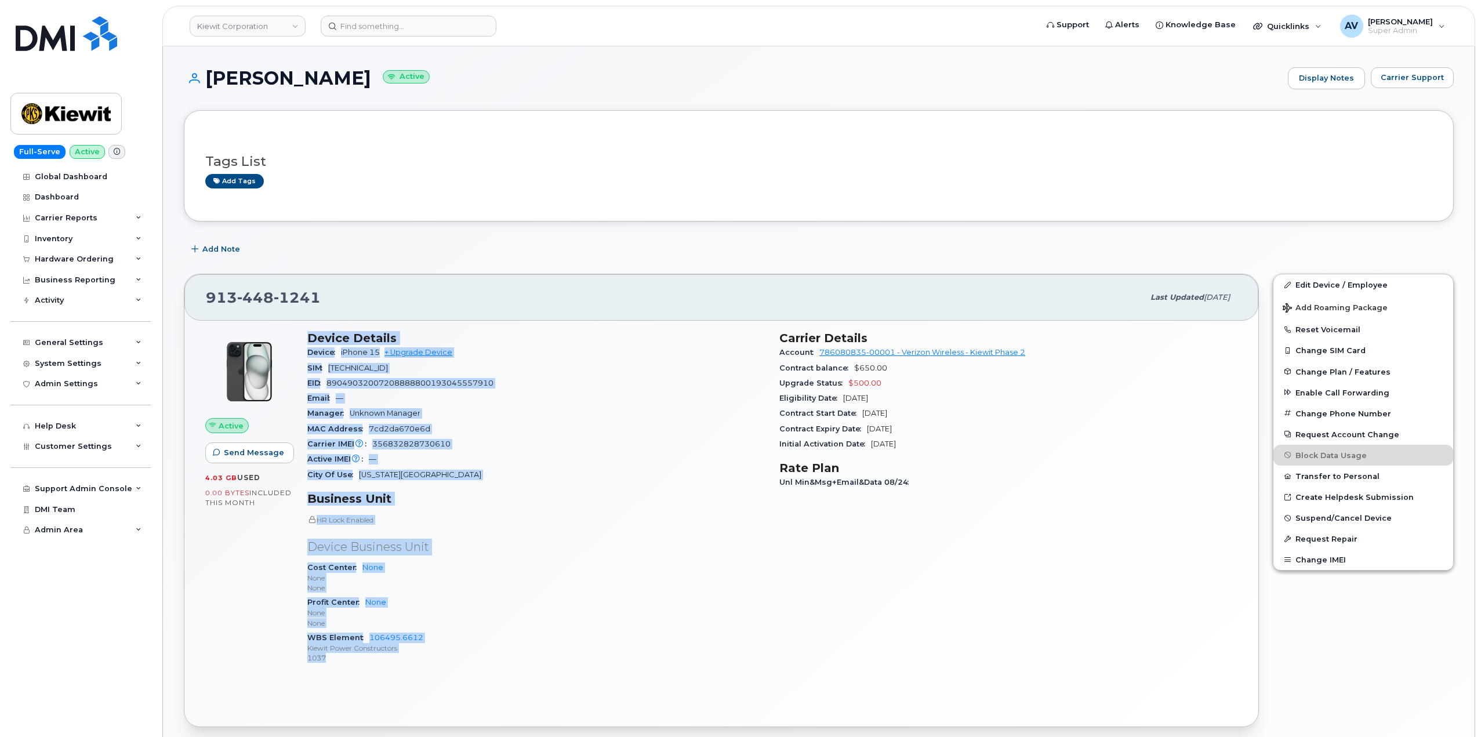
drag, startPoint x: 308, startPoint y: 335, endPoint x: 492, endPoint y: 656, distance: 370.0
click at [492, 656] on div "Device Details Device iPhone 15 + Upgrade Device SIM [TECHNICAL_ID] EID 8904903…" at bounding box center [536, 502] width 472 height 357
copy div "Device Details Device iPhone 15 + Upgrade Device SIM [TECHNICAL_ID] EID 8904903…"
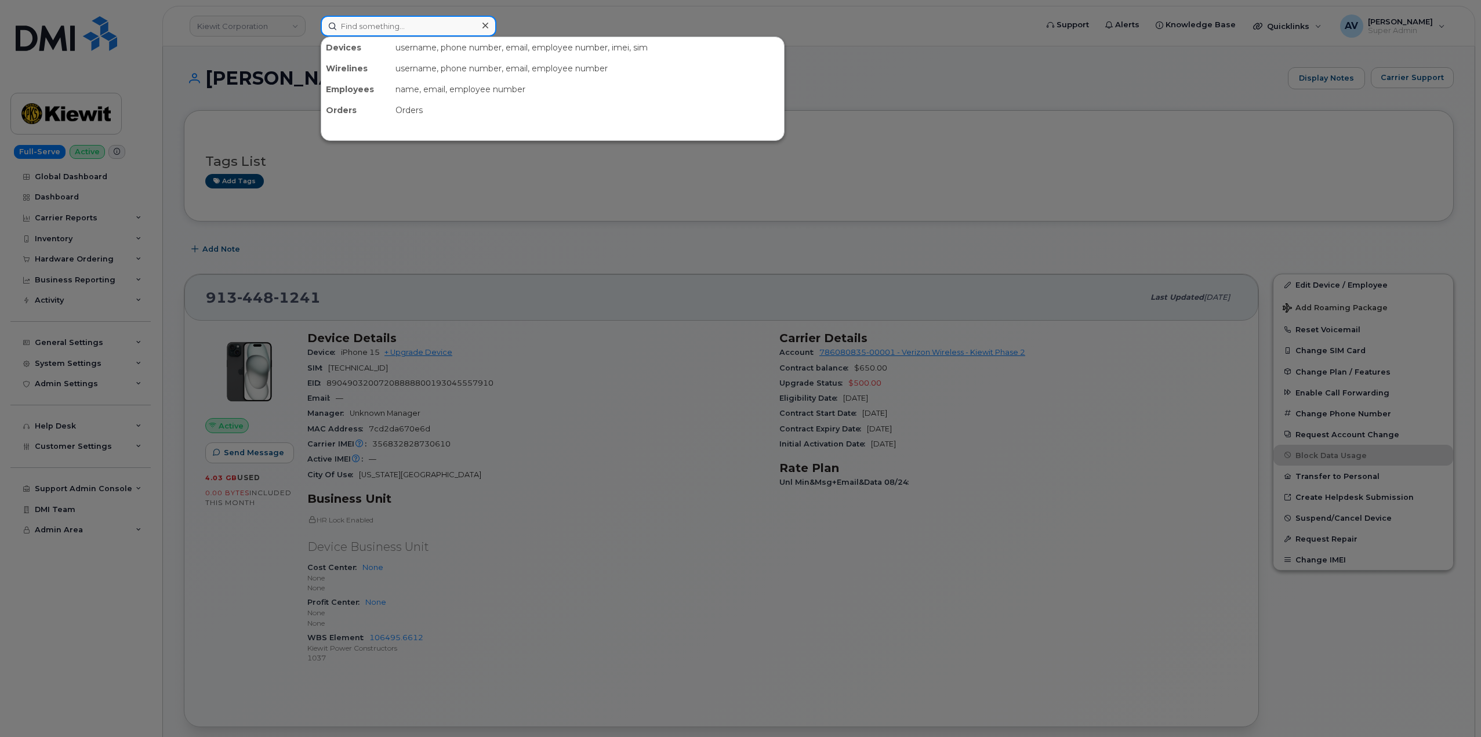
click at [434, 20] on input at bounding box center [409, 26] width 176 height 21
paste input "[PERSON_NAME]"
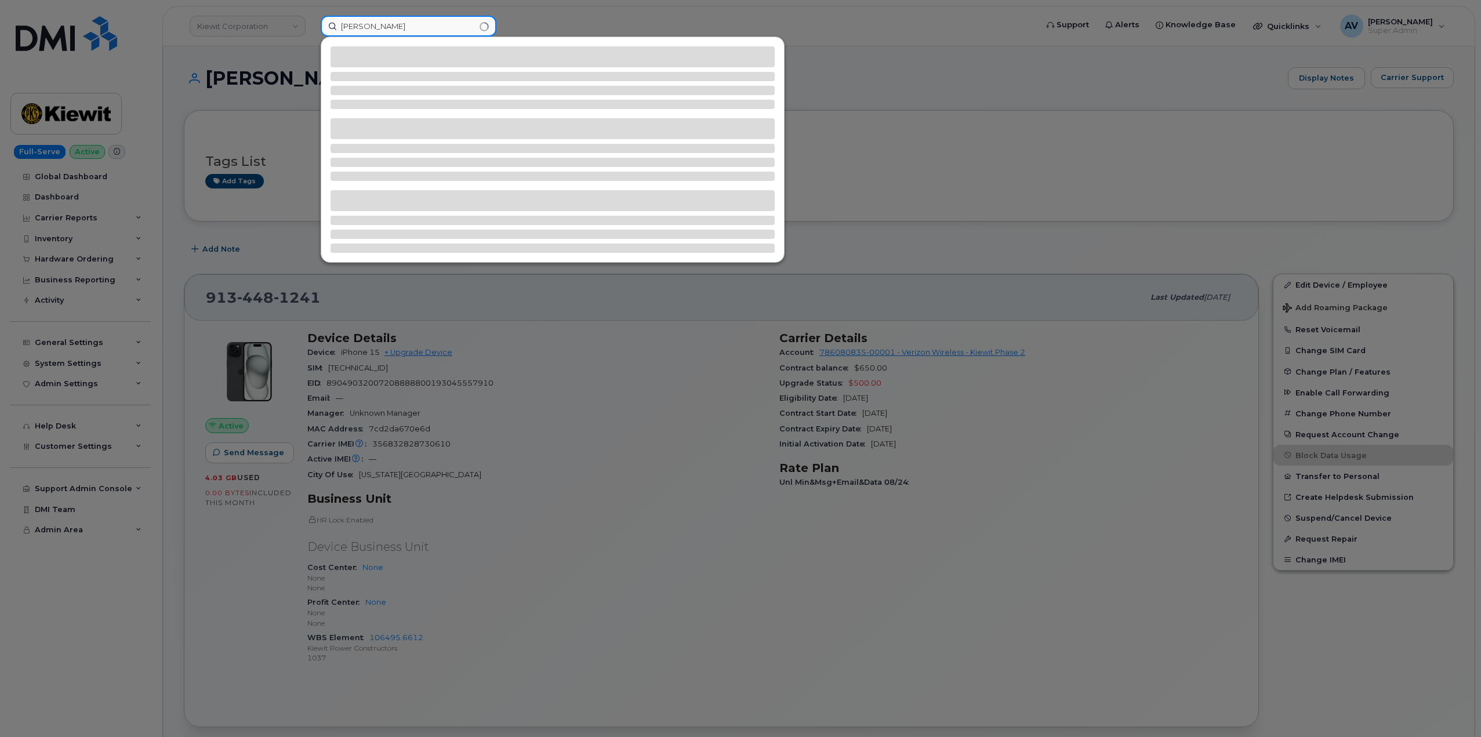
type input "[PERSON_NAME]"
